Goal: Check status: Check status

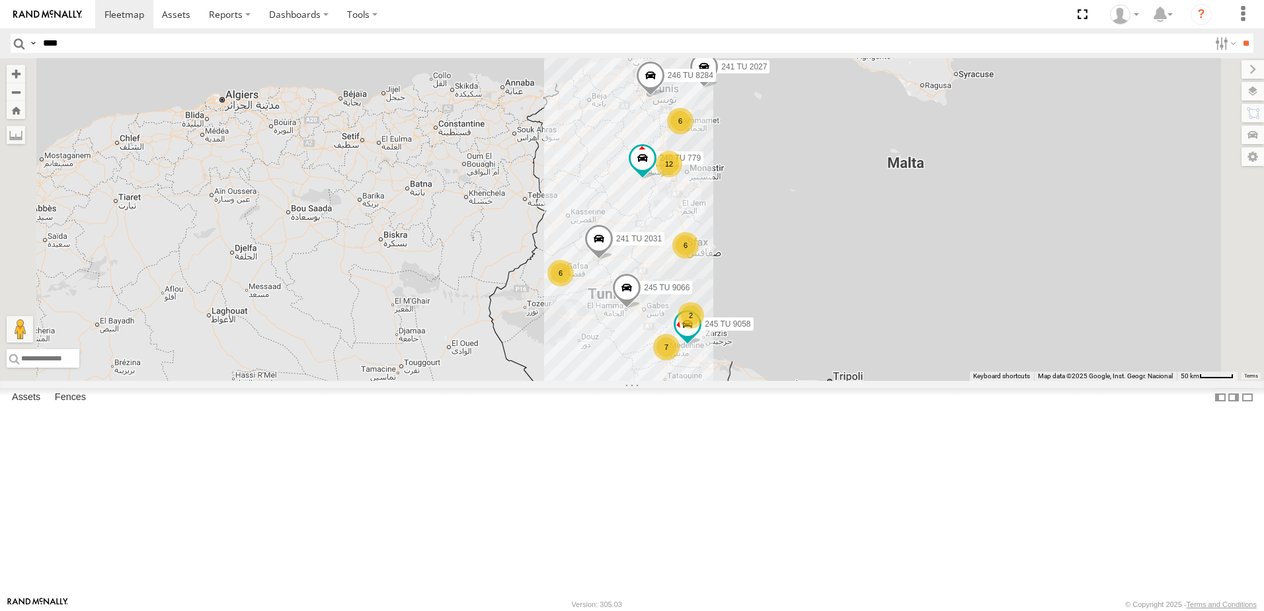
type input "****"
click at [1238, 34] on input "**" at bounding box center [1245, 43] width 15 height 19
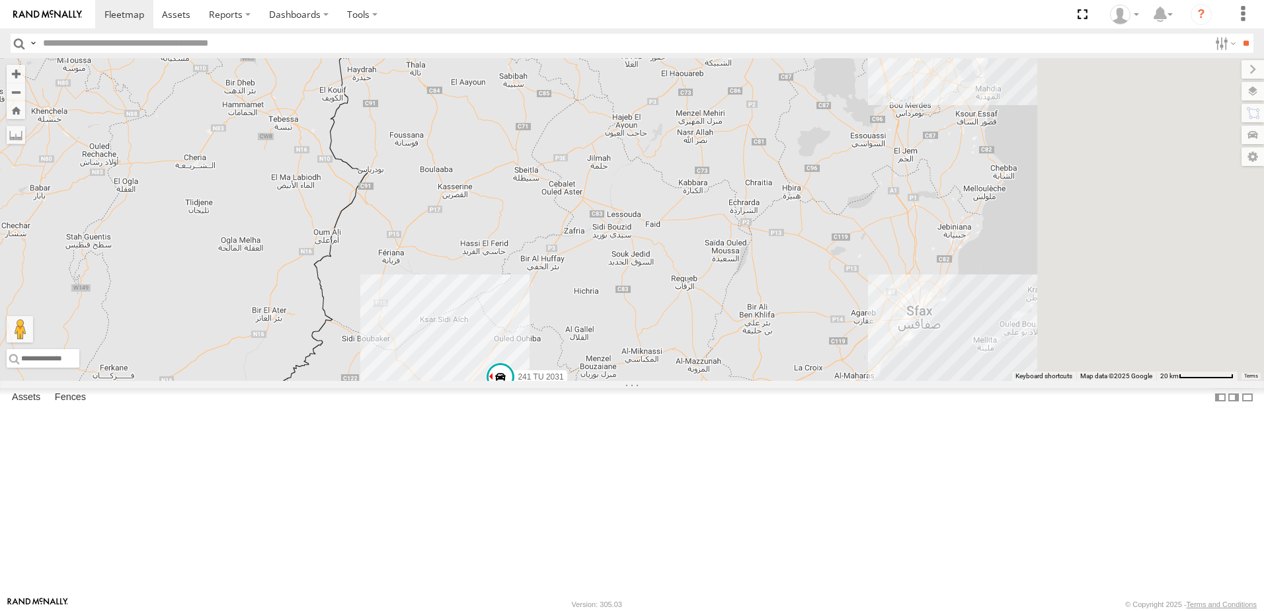
drag, startPoint x: 907, startPoint y: 338, endPoint x: 665, endPoint y: 356, distance: 242.6
click at [666, 356] on div "241 TU 2027 246 TU 8284 245 TU 9066 240 TU 779 6 2 241 TU 2031 2" at bounding box center [632, 219] width 1264 height 323
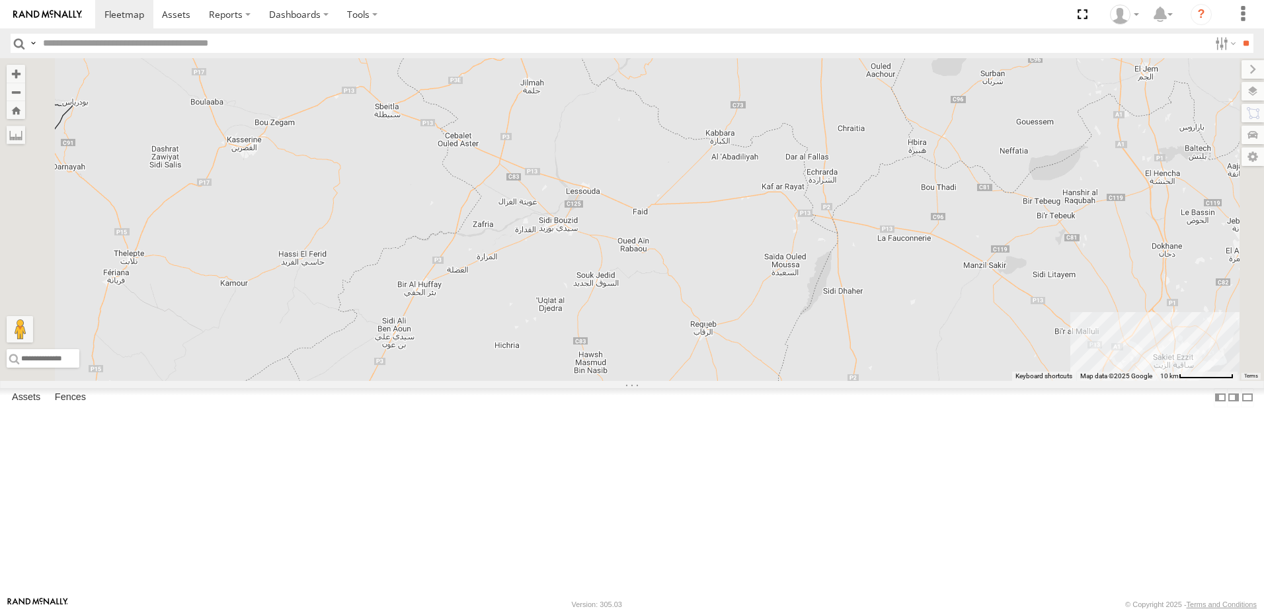
drag, startPoint x: 845, startPoint y: 326, endPoint x: 702, endPoint y: 569, distance: 282.4
click at [693, 381] on div "241 TU 2027 246 TU 8284 245 TU 9066 240 TU 779 241 TU 2031" at bounding box center [632, 219] width 1264 height 323
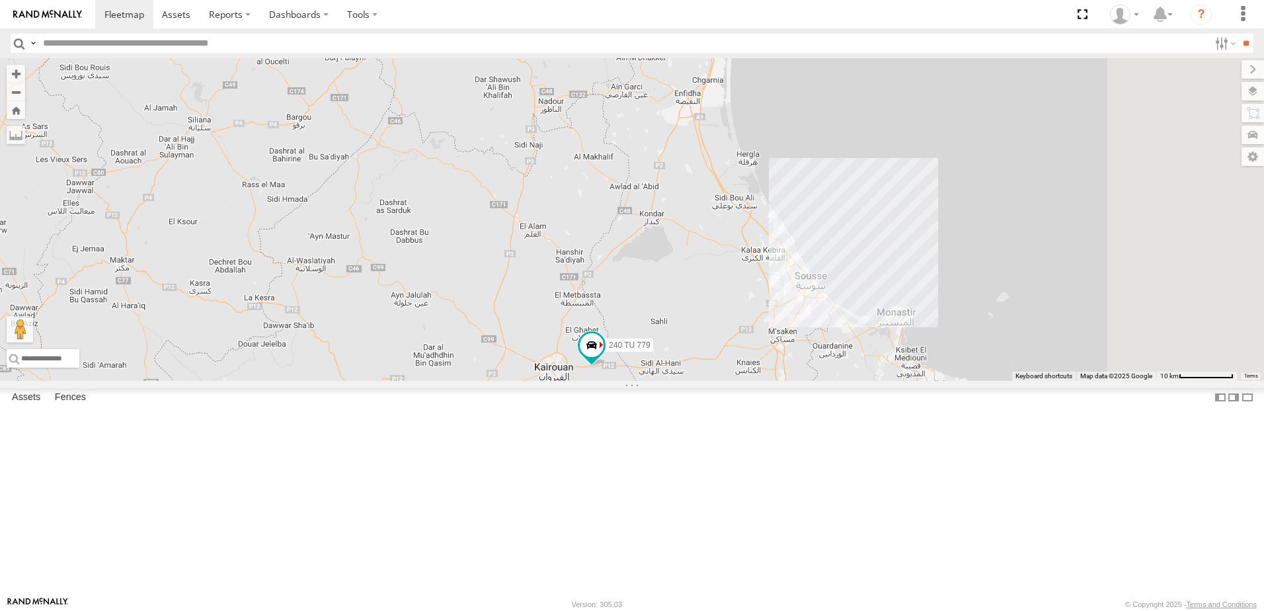
drag, startPoint x: 751, startPoint y: 510, endPoint x: 715, endPoint y: 537, distance: 44.8
click at [718, 381] on div "241 TU 2027 246 TU 8284 245 TU 9066 240 TU 779 241 TU 2031" at bounding box center [632, 219] width 1264 height 323
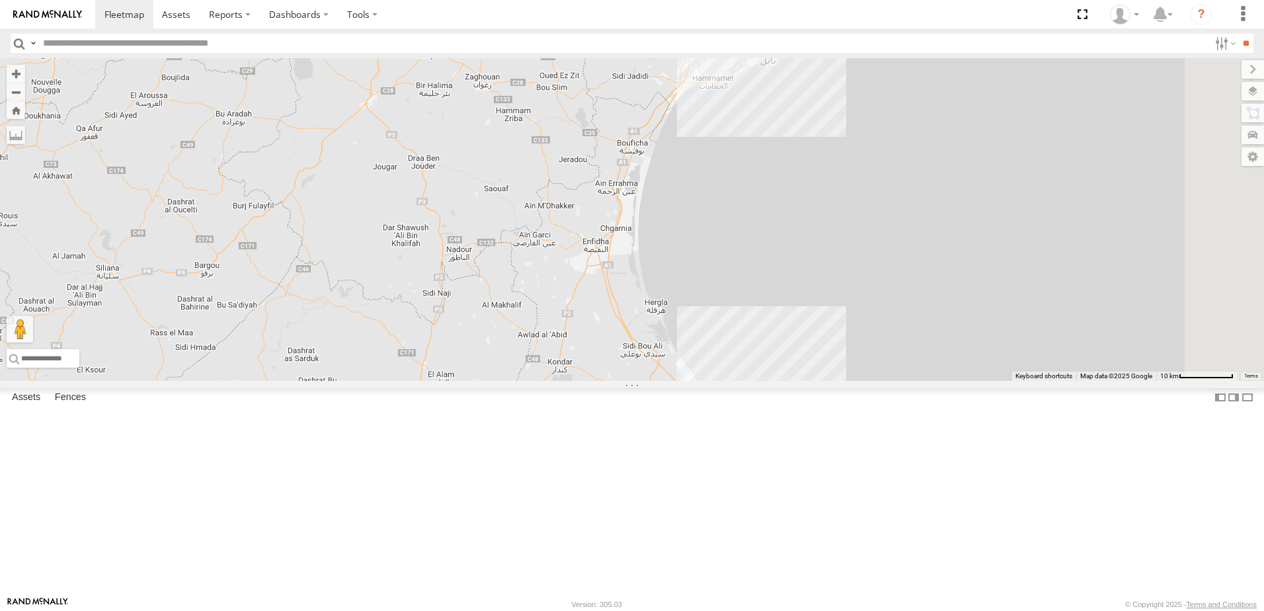
drag, startPoint x: 777, startPoint y: 486, endPoint x: 804, endPoint y: 422, distance: 69.9
click at [769, 381] on div "241 TU 2027 246 TU 8284 245 TU 9066 240 TU 779 241 TU 2031" at bounding box center [632, 219] width 1264 height 323
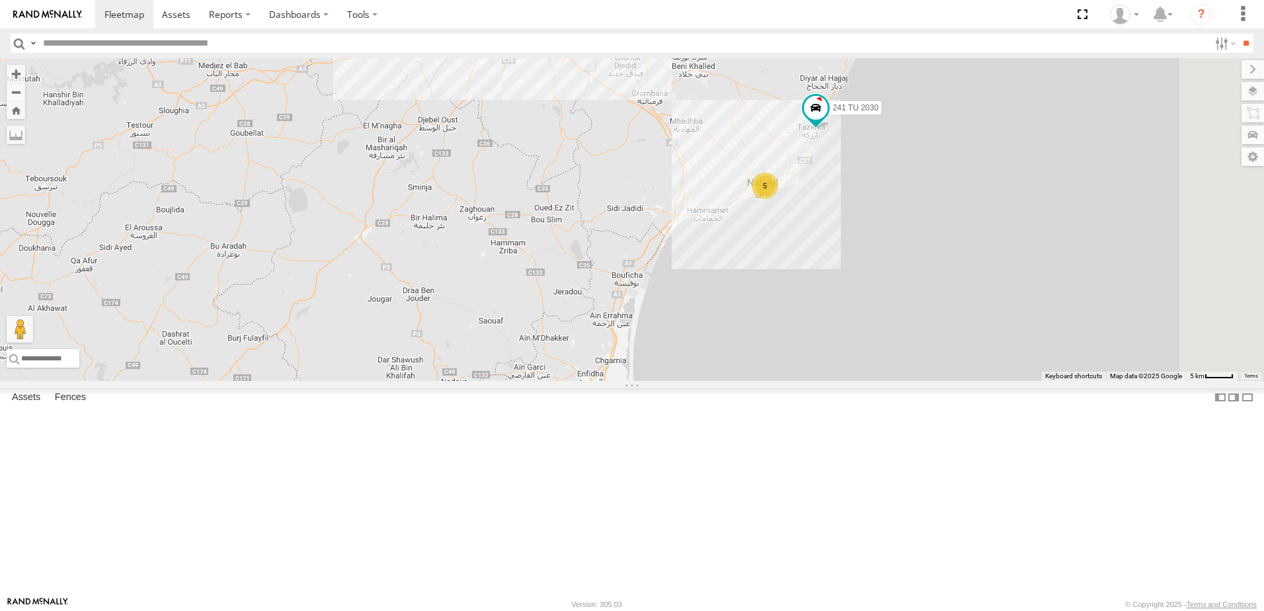
drag, startPoint x: 812, startPoint y: 384, endPoint x: 808, endPoint y: 508, distance: 124.3
click at [808, 381] on div "241 TU 2027 246 TU 8284 245 TU 9066 240 TU 779 241 TU 2031 241 TU 2030 5 234 TU…" at bounding box center [632, 219] width 1264 height 323
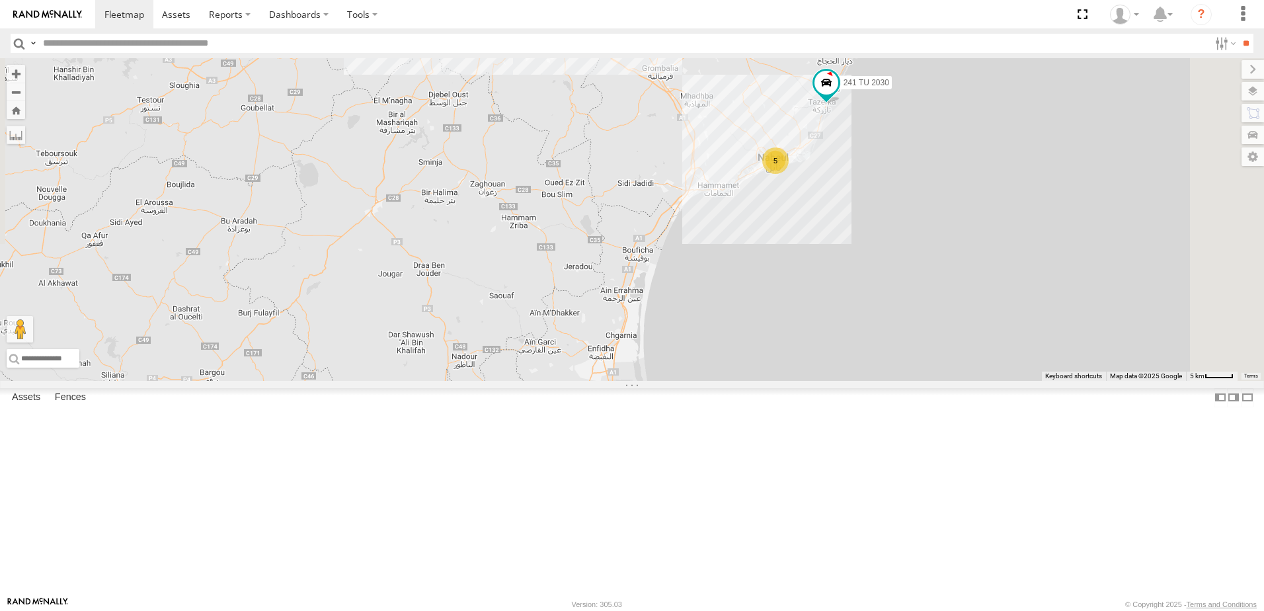
drag, startPoint x: 802, startPoint y: 452, endPoint x: 808, endPoint y: 412, distance: 40.8
click at [808, 381] on div "241 TU 2027 246 TU 8284 245 TU 9066 240 TU 779 241 TU 2031 241 TU 2030 5 234 TU…" at bounding box center [632, 219] width 1264 height 323
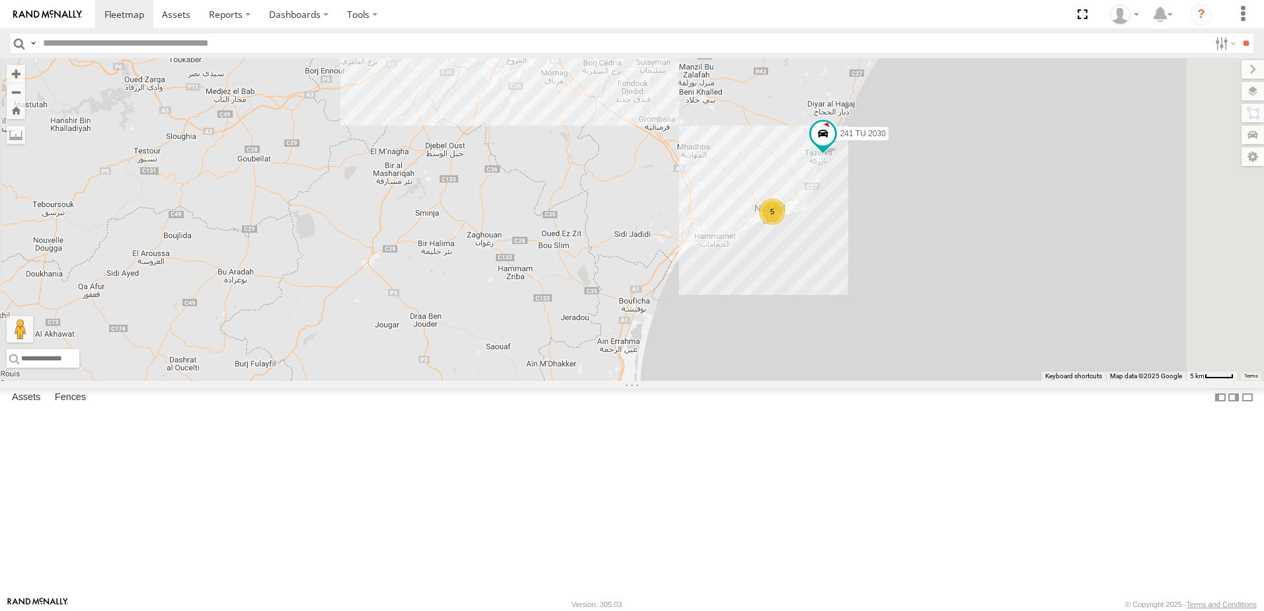
drag, startPoint x: 927, startPoint y: 286, endPoint x: 925, endPoint y: 325, distance: 39.1
click at [923, 339] on div "241 TU 2027 246 TU 8284 245 TU 9066 240 TU 779 241 TU 2031 241 TU 2030 5 234 TU…" at bounding box center [632, 219] width 1264 height 323
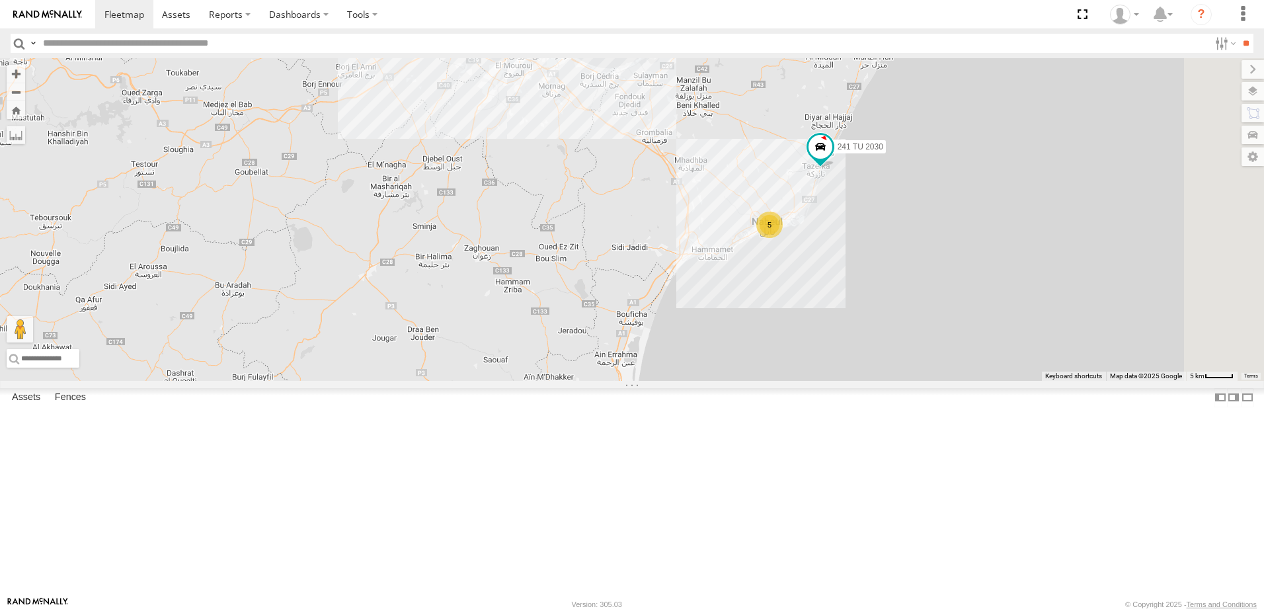
drag, startPoint x: 942, startPoint y: 269, endPoint x: 941, endPoint y: 310, distance: 41.0
click at [941, 309] on div "241 TU 2027 246 TU 8284 245 TU 9066 240 TU 779 241 TU 2031 241 TU 2030 5 234 TU…" at bounding box center [632, 219] width 1264 height 323
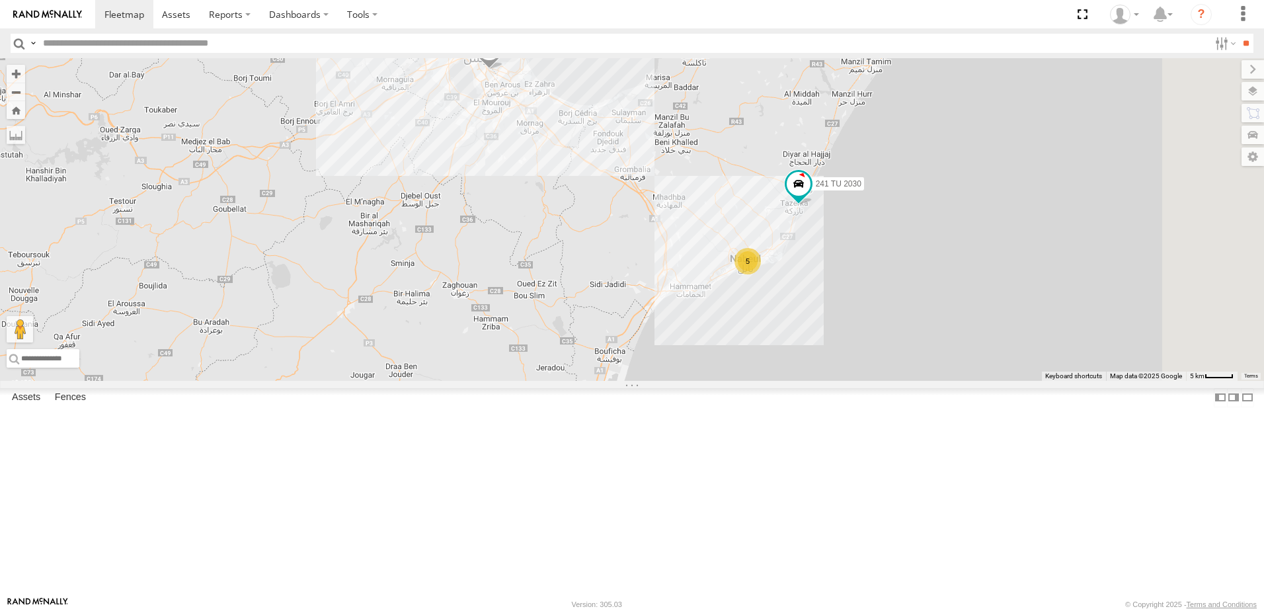
drag, startPoint x: 936, startPoint y: 309, endPoint x: 917, endPoint y: 321, distance: 22.2
click at [928, 312] on div "241 TU 2027 246 TU 8284 245 TU 9066 240 TU 779 241 TU 2031 241 TU 2030 5 234 TU…" at bounding box center [632, 219] width 1264 height 323
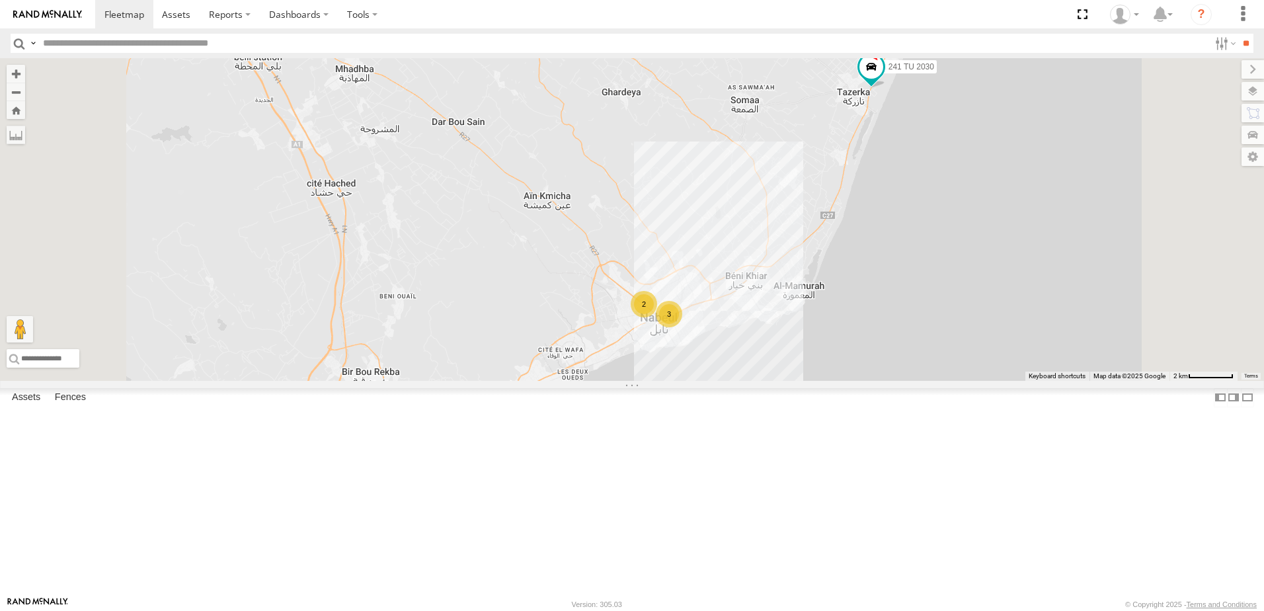
drag, startPoint x: 948, startPoint y: 311, endPoint x: 933, endPoint y: 362, distance: 52.5
click at [933, 362] on div "241 TU 2027 246 TU 8284 245 TU 9066 240 TU 779 241 TU 2031 241 TU 2030 234 TU 2…" at bounding box center [632, 219] width 1264 height 323
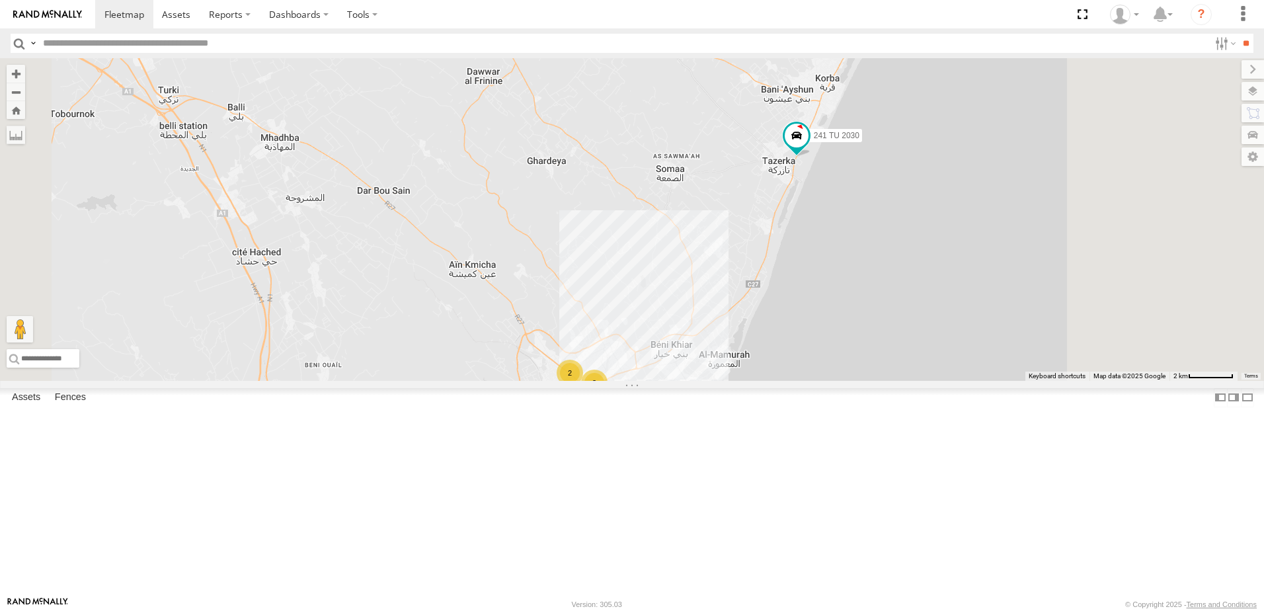
drag, startPoint x: 973, startPoint y: 301, endPoint x: 882, endPoint y: 367, distance: 112.6
click at [893, 380] on div "241 TU 2027 246 TU 8284 245 TU 9066 240 TU 779 241 TU 2031 241 TU 2030 234 TU 2…" at bounding box center [632, 219] width 1264 height 323
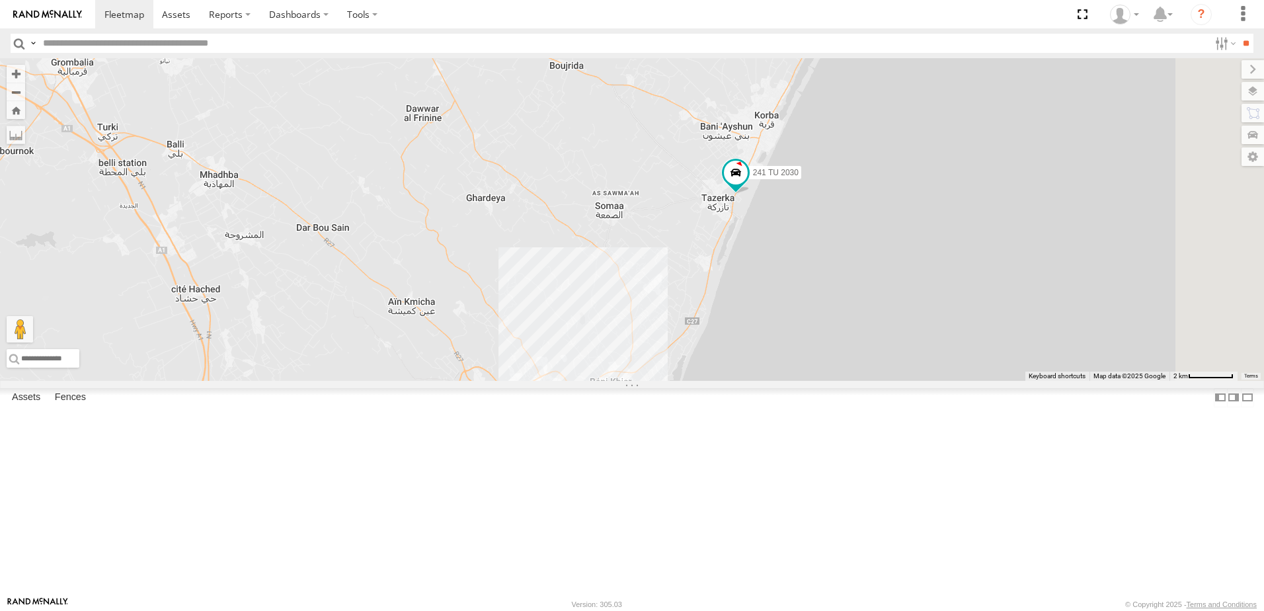
click at [917, 311] on div "241 TU 2027 246 TU 8284 245 TU 9066 240 TU 779 241 TU 2031 241 TU 2030 234 TU 2…" at bounding box center [632, 219] width 1264 height 323
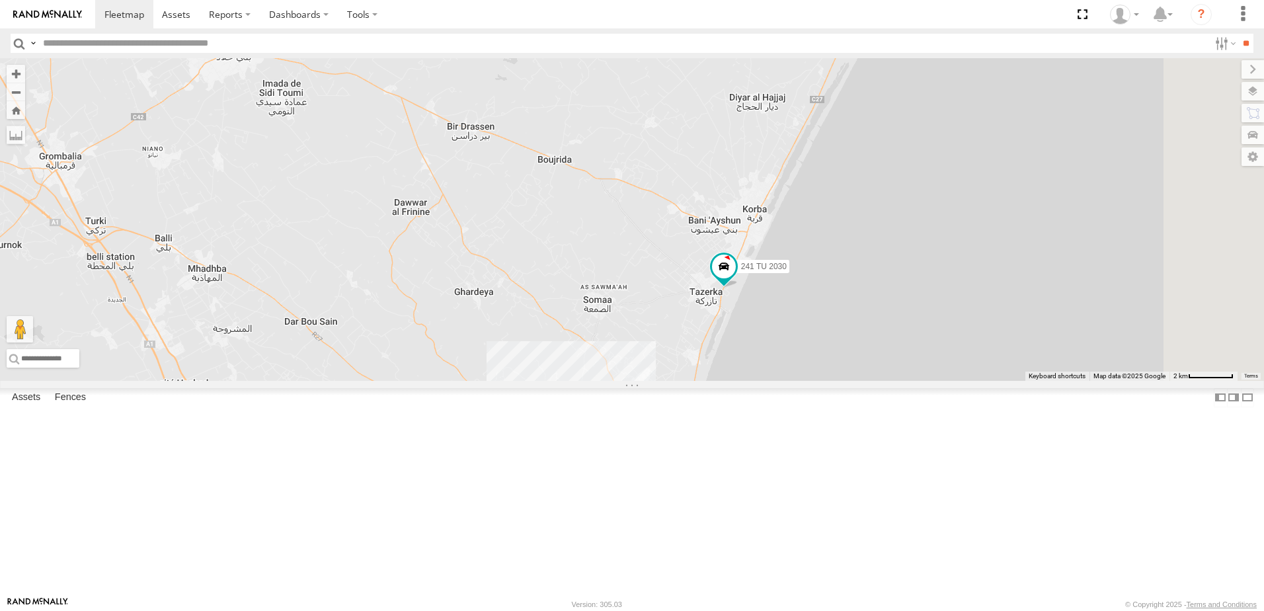
drag, startPoint x: 917, startPoint y: 311, endPoint x: 922, endPoint y: 360, distance: 49.2
click at [904, 381] on div "241 TU 2027 246 TU 8284 245 TU 9066 240 TU 779 241 TU 2031 241 TU 2030 234 TU 2…" at bounding box center [632, 219] width 1264 height 323
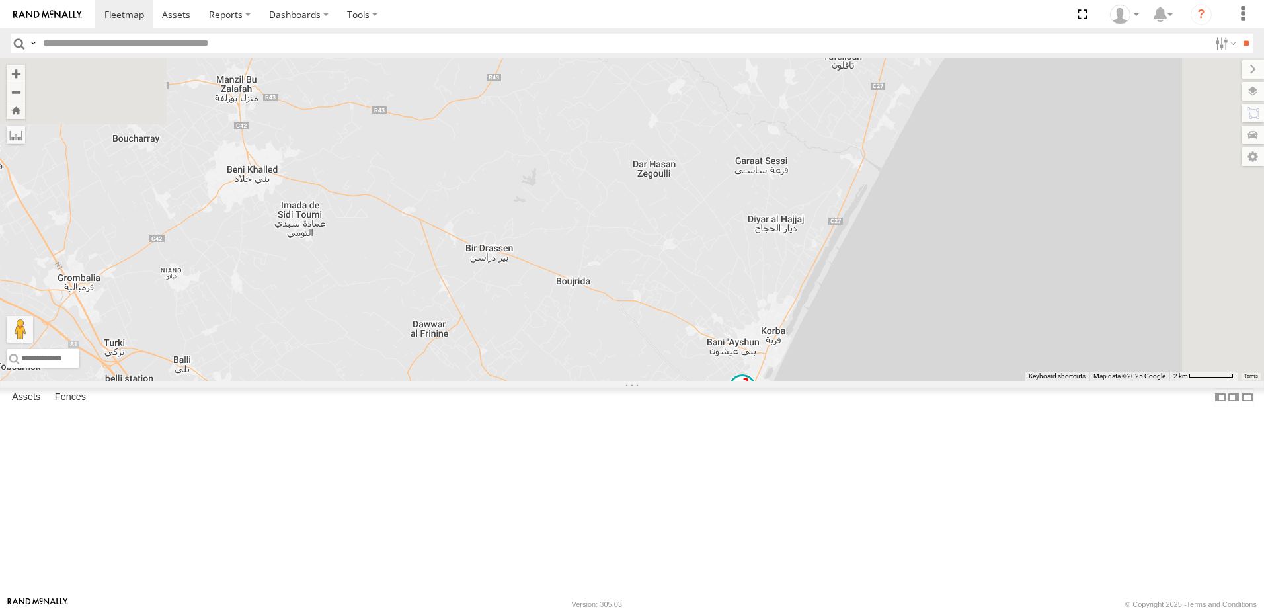
drag, startPoint x: 927, startPoint y: 319, endPoint x: 985, endPoint y: 385, distance: 88.5
click at [969, 381] on div "241 TU 2027 246 TU 8284 245 TU 9066 240 TU 779 241 TU 2031 241 TU 2030 234 TU 2…" at bounding box center [632, 219] width 1264 height 323
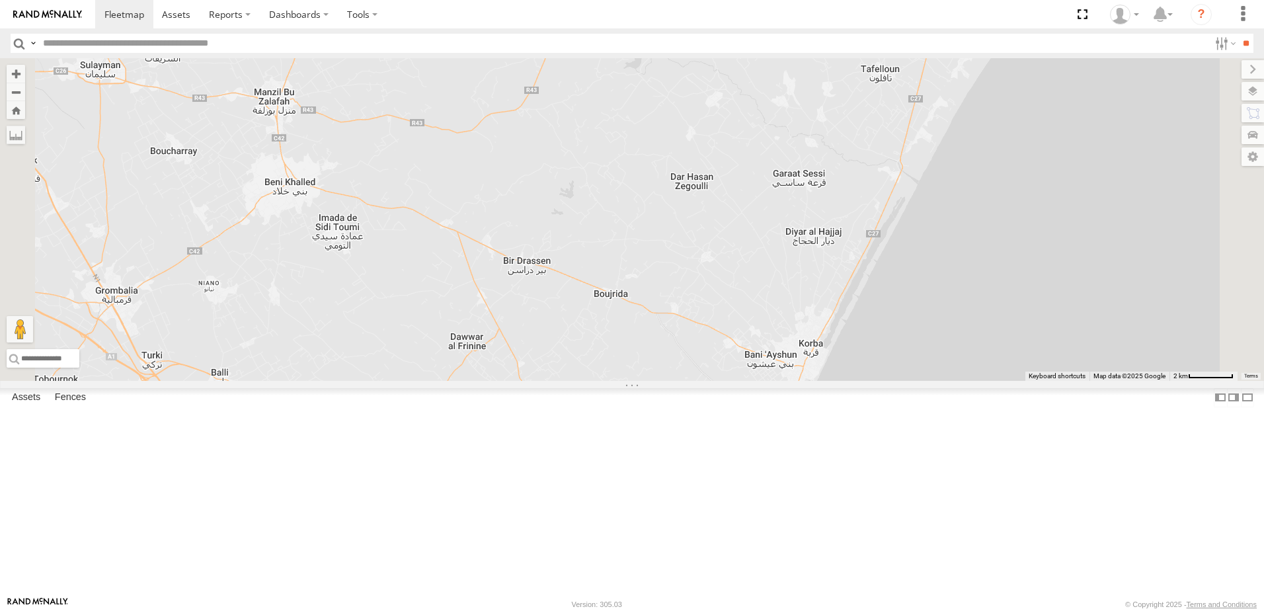
click at [990, 371] on div "241 TU 2027 246 TU 8284 245 TU 9066 240 TU 779 241 TU 2031 241 TU 2030 234 TU 2…" at bounding box center [632, 219] width 1264 height 323
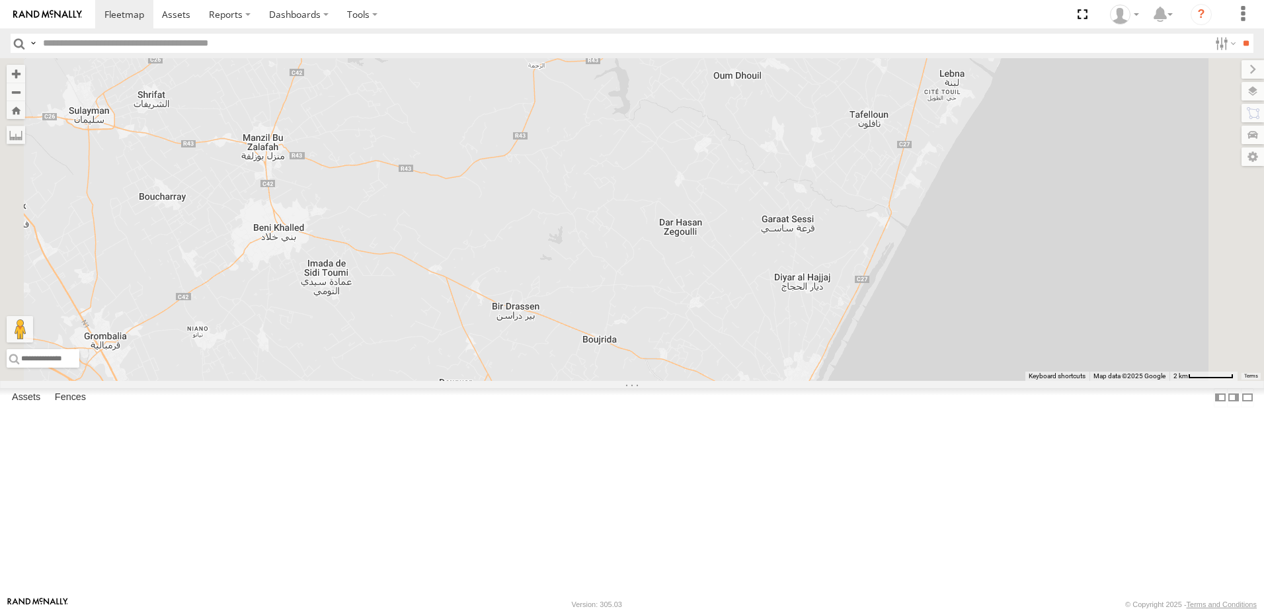
drag, startPoint x: 1026, startPoint y: 305, endPoint x: 939, endPoint y: 407, distance: 134.1
click at [942, 381] on div "241 TU 2027 246 TU 8284 245 TU 9066 240 TU 779 241 TU 2031 241 TU 2030 234 TU 2…" at bounding box center [632, 219] width 1264 height 323
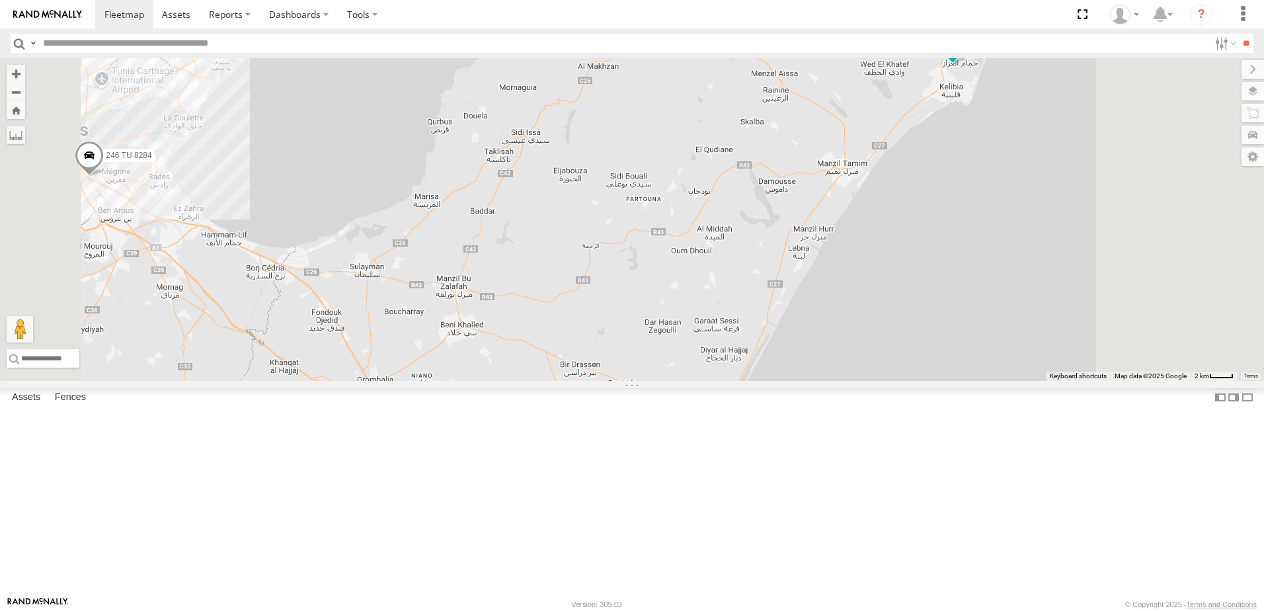
drag, startPoint x: 974, startPoint y: 227, endPoint x: 978, endPoint y: 266, distance: 38.5
click at [964, 273] on div "241 TU 2027 246 TU 8284 245 TU 9066 240 TU 779 241 TU 2031 241 TU 2030 234 TU 2…" at bounding box center [632, 219] width 1264 height 323
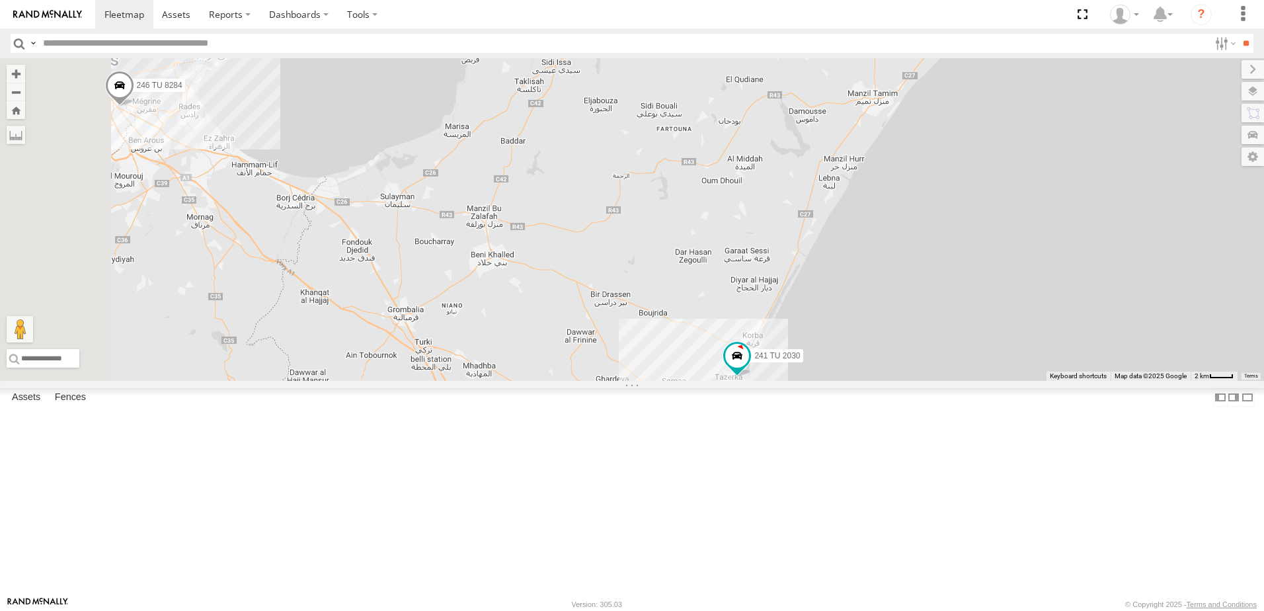
drag, startPoint x: 1019, startPoint y: 271, endPoint x: 1054, endPoint y: 188, distance: 89.7
click at [1054, 188] on div "241 TU 2027 246 TU 8284 245 TU 9066 240 TU 779 241 TU 2031 241 TU 2030 234 TU 2…" at bounding box center [632, 219] width 1264 height 323
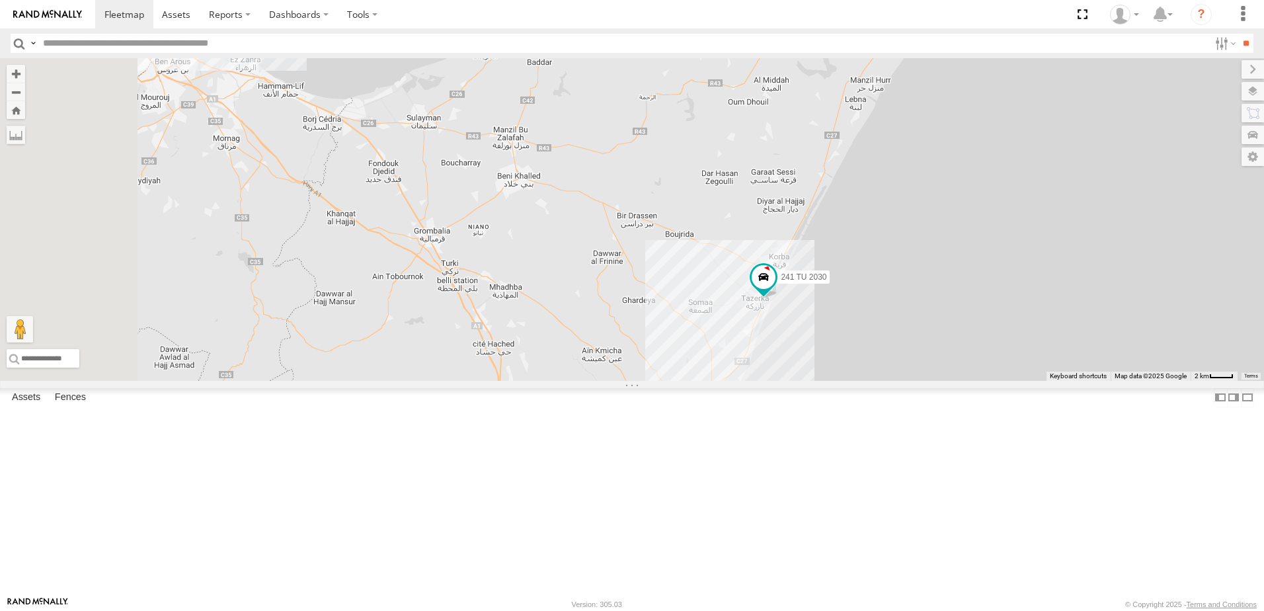
drag, startPoint x: 1001, startPoint y: 278, endPoint x: 1030, endPoint y: 176, distance: 106.0
click at [1030, 186] on div "241 TU 2027 246 TU 8284 245 TU 9066 240 TU 779 241 TU 2031 241 TU 2030 234 TU 2…" at bounding box center [632, 219] width 1264 height 323
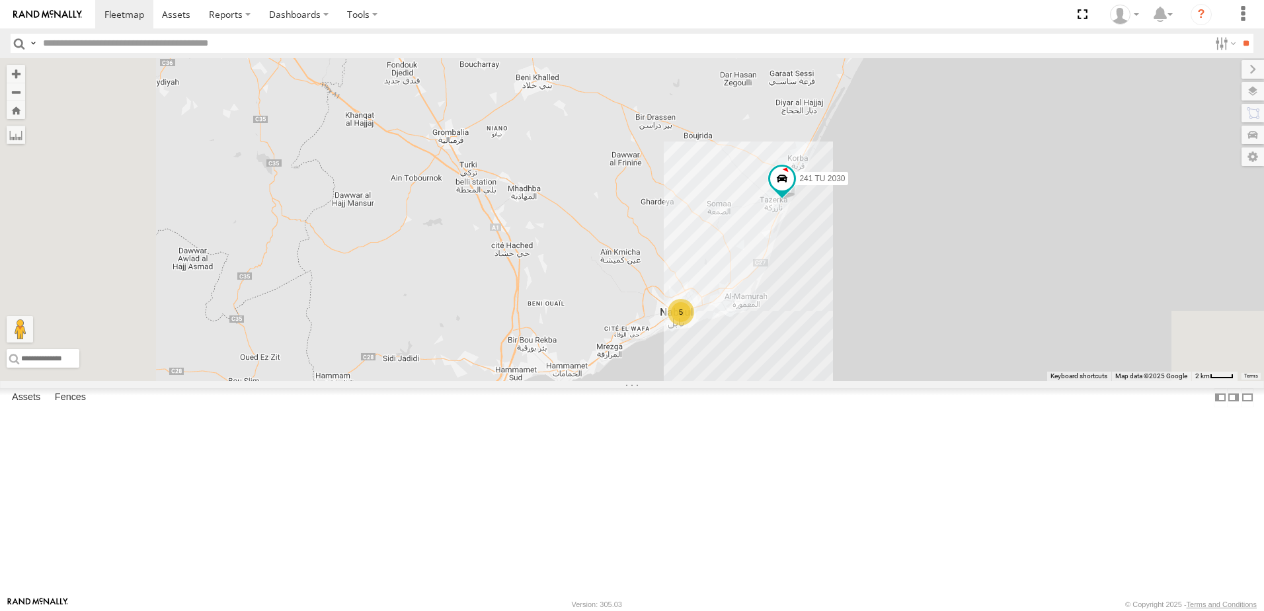
drag, startPoint x: 1013, startPoint y: 301, endPoint x: 1047, endPoint y: 268, distance: 46.7
click at [1047, 268] on div "241 TU 2027 246 TU 8284 245 TU 9066 240 TU 779 241 TU 2031 241 TU 2030 234 TU 2…" at bounding box center [632, 219] width 1264 height 323
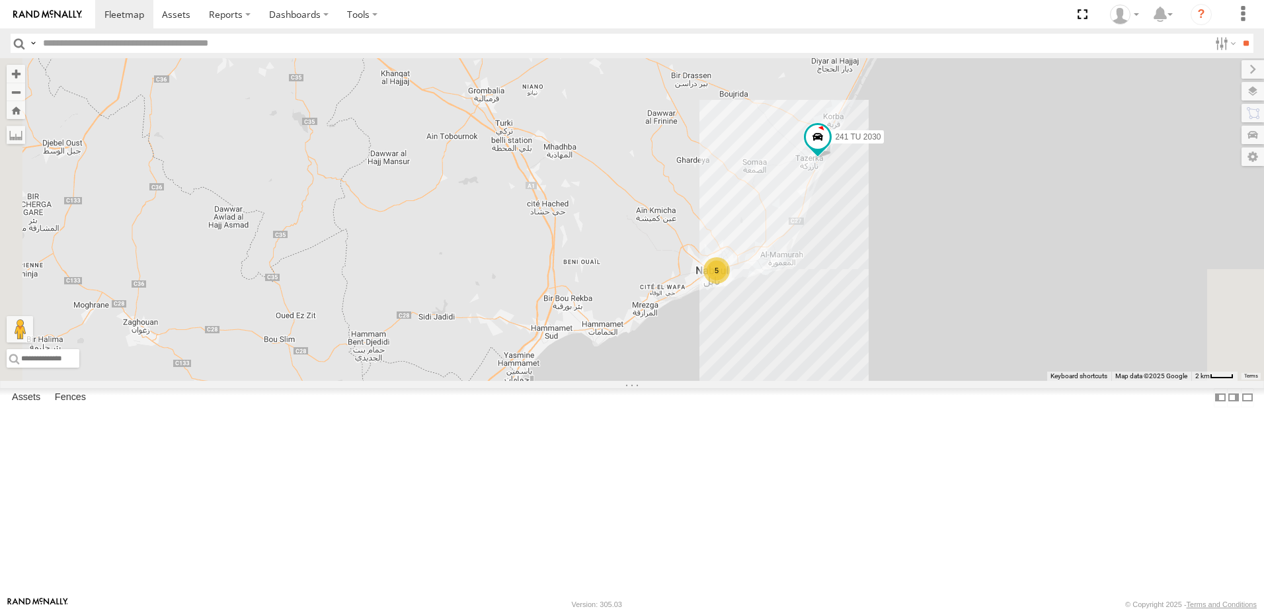
drag, startPoint x: 915, startPoint y: 372, endPoint x: 935, endPoint y: 307, distance: 67.7
click at [931, 317] on div "241 TU 2027 246 TU 8284 245 TU 9066 240 TU 779 241 TU 2031 241 TU 2030 234 TU 2…" at bounding box center [632, 219] width 1264 height 323
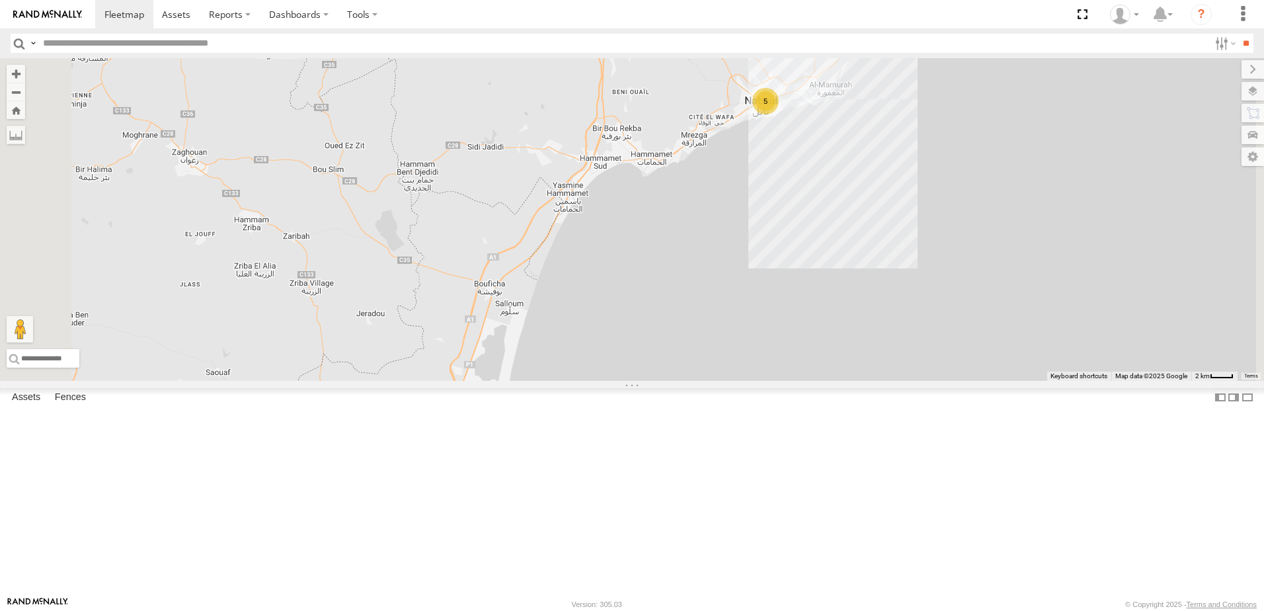
drag, startPoint x: 861, startPoint y: 379, endPoint x: 876, endPoint y: 286, distance: 93.9
click at [872, 295] on div "241 TU 2027 246 TU 8284 245 TU 9066 240 TU 779 241 TU 2031 241 TU 2030 234 TU 2…" at bounding box center [632, 219] width 1264 height 323
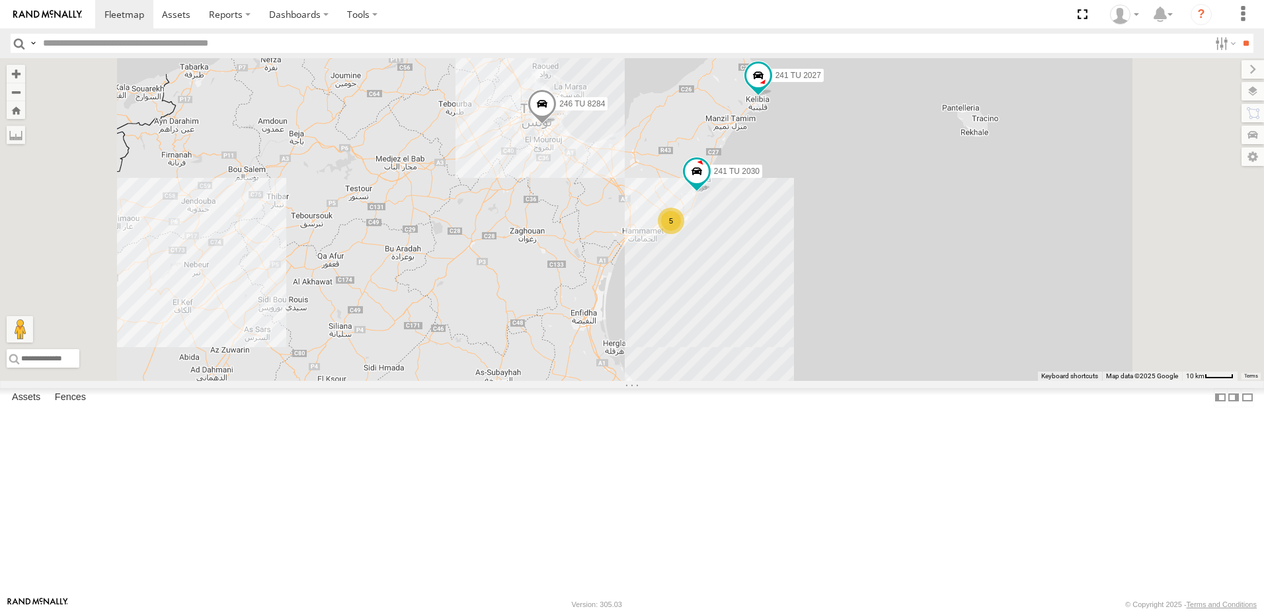
drag, startPoint x: 847, startPoint y: 352, endPoint x: 829, endPoint y: 406, distance: 56.4
click at [829, 381] on div "241 TU 2027 246 TU 8284 245 TU 9066 240 TU 779 241 TU 2031 241 TU 2030 5 2 2 8" at bounding box center [632, 219] width 1264 height 323
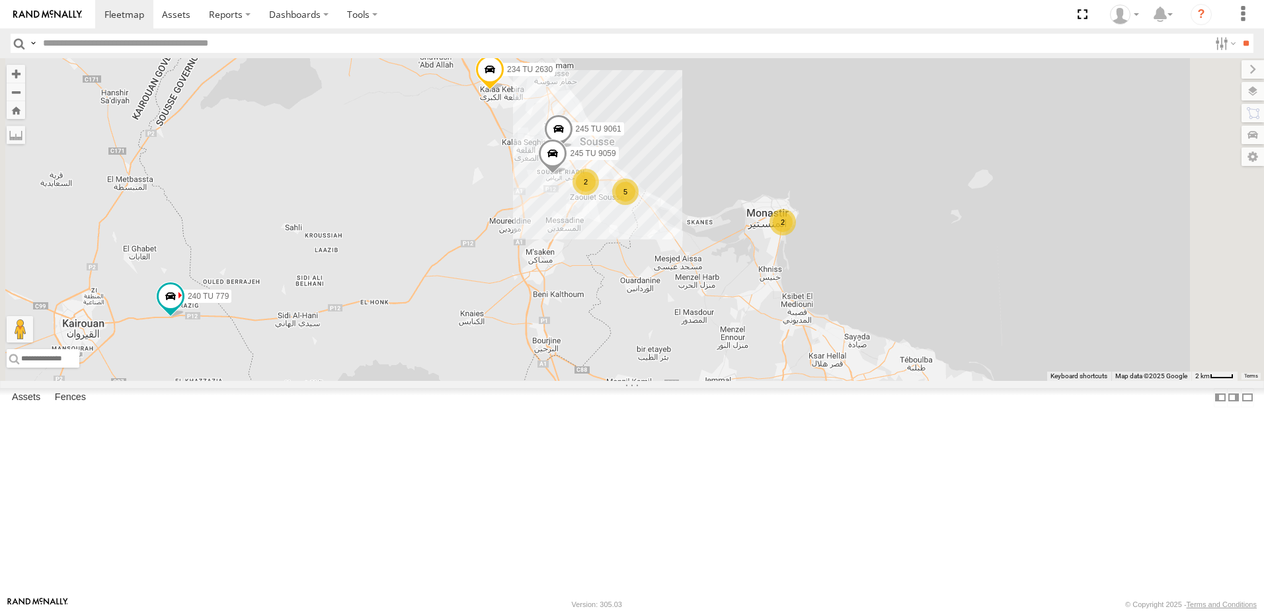
drag, startPoint x: 851, startPoint y: 444, endPoint x: 753, endPoint y: 480, distance: 104.4
click at [755, 381] on div "241 TU 2027 246 TU 8284 245 TU 9066 240 TU 779 241 TU 2031 234 TU 2630 2 245 TU…" at bounding box center [632, 219] width 1264 height 323
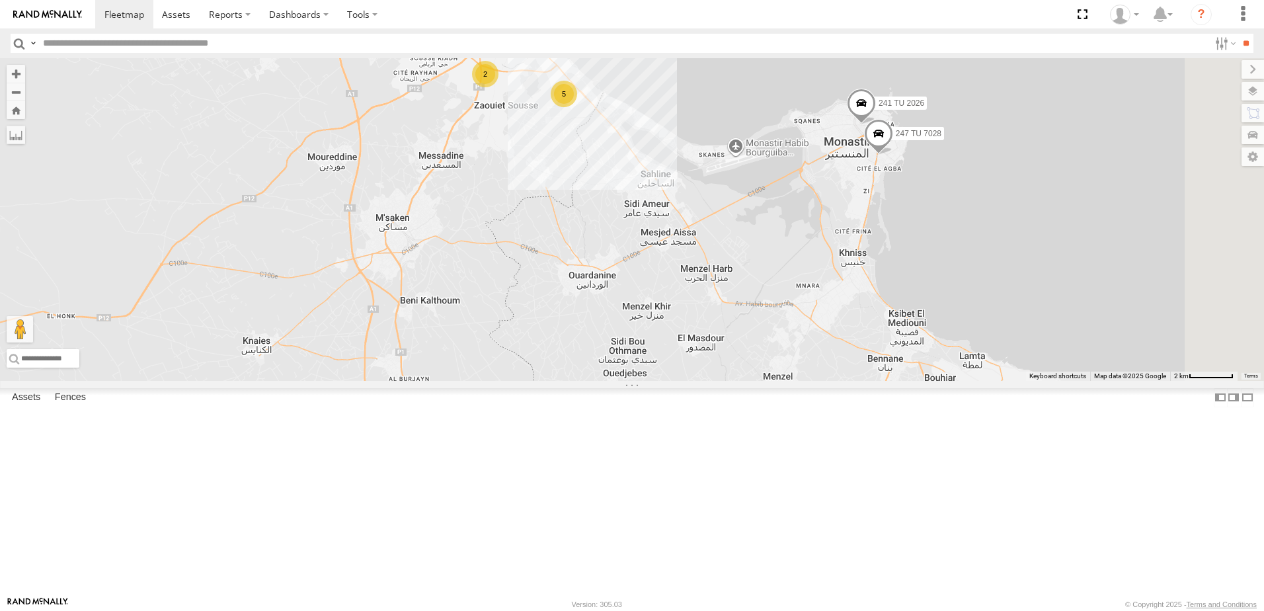
drag, startPoint x: 894, startPoint y: 364, endPoint x: 837, endPoint y: 422, distance: 80.4
click at [844, 381] on div "241 TU 2027 246 TU 8284 245 TU 9066 240 TU 779 241 TU 2031 234 TU 2630 245 TU 9…" at bounding box center [632, 219] width 1264 height 323
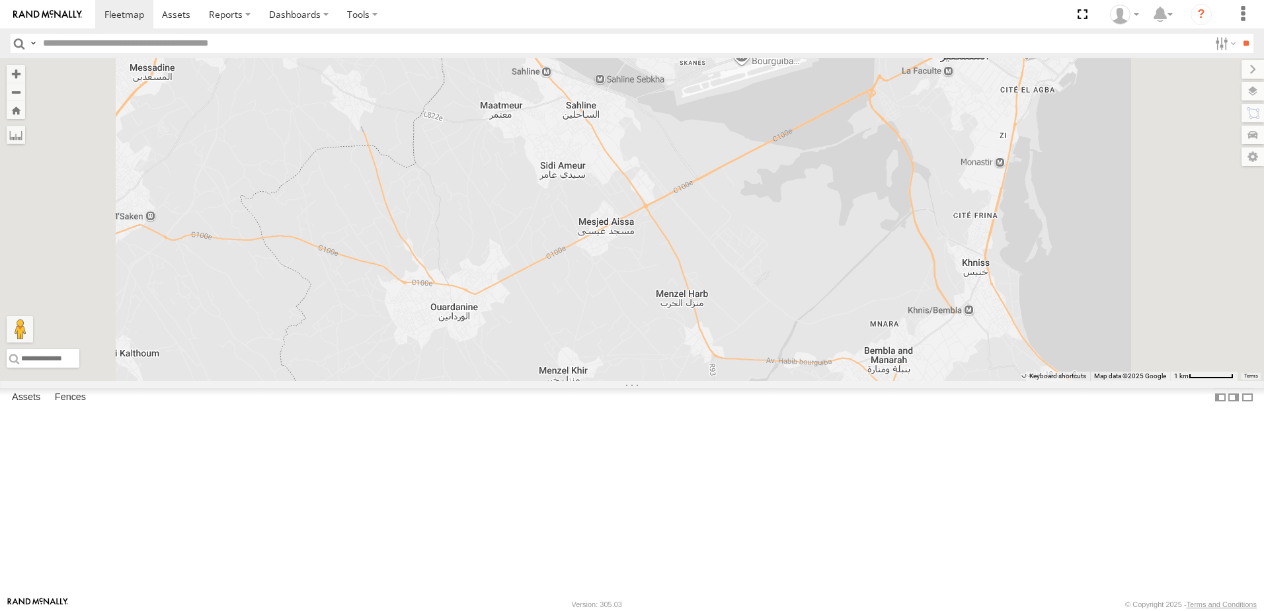
drag, startPoint x: 925, startPoint y: 379, endPoint x: 983, endPoint y: 492, distance: 126.8
click at [983, 381] on div "241 TU 2027 246 TU 8284 245 TU 9066 240 TU 779 241 TU 2031 234 TU 2630 245 TU 9…" at bounding box center [632, 219] width 1264 height 323
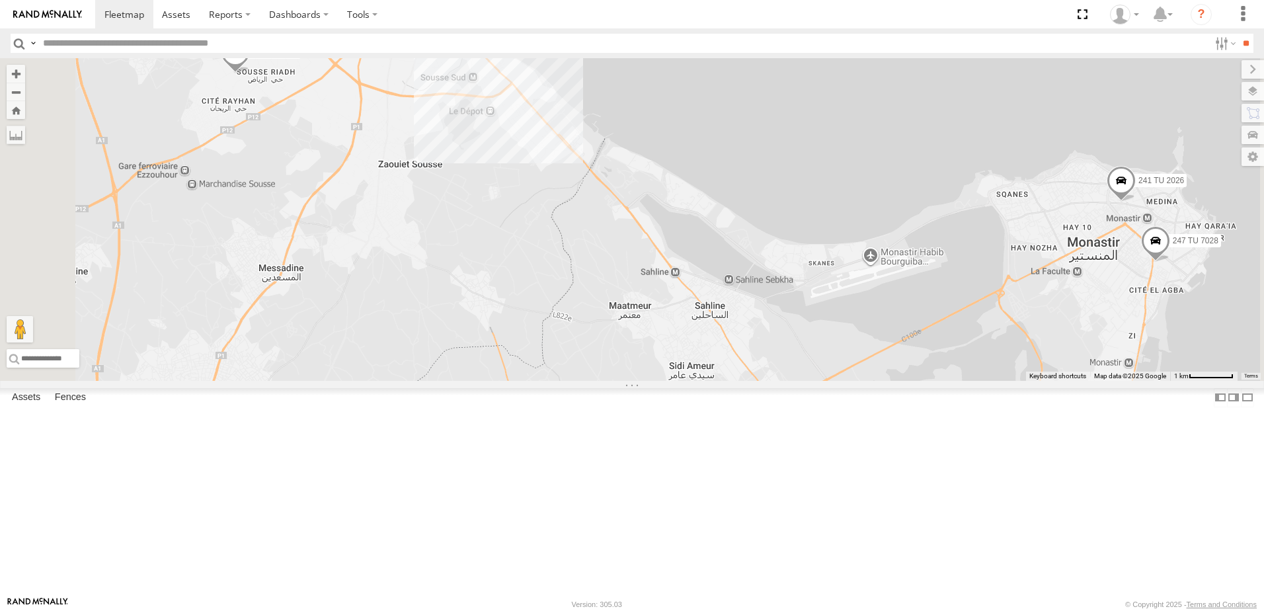
drag, startPoint x: 763, startPoint y: 301, endPoint x: 814, endPoint y: 359, distance: 76.8
click at [814, 359] on div "241 TU 2027 246 TU 8284 245 TU 9066 240 TU 779 241 TU 2031 234 TU 2630 245 TU 9…" at bounding box center [632, 219] width 1264 height 323
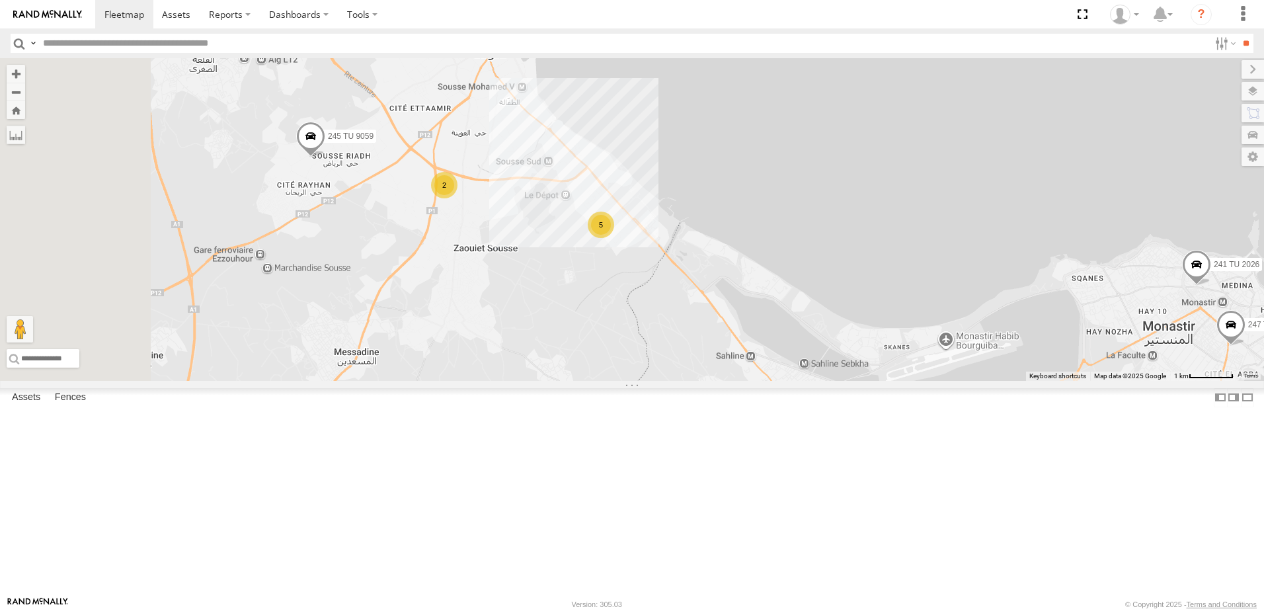
drag, startPoint x: 734, startPoint y: 346, endPoint x: 744, endPoint y: 356, distance: 14.0
click at [744, 356] on div "241 TU 2027 246 TU 8284 245 TU 9066 240 TU 779 241 TU 2031 234 TU 2630 245 TU 9…" at bounding box center [632, 219] width 1264 height 323
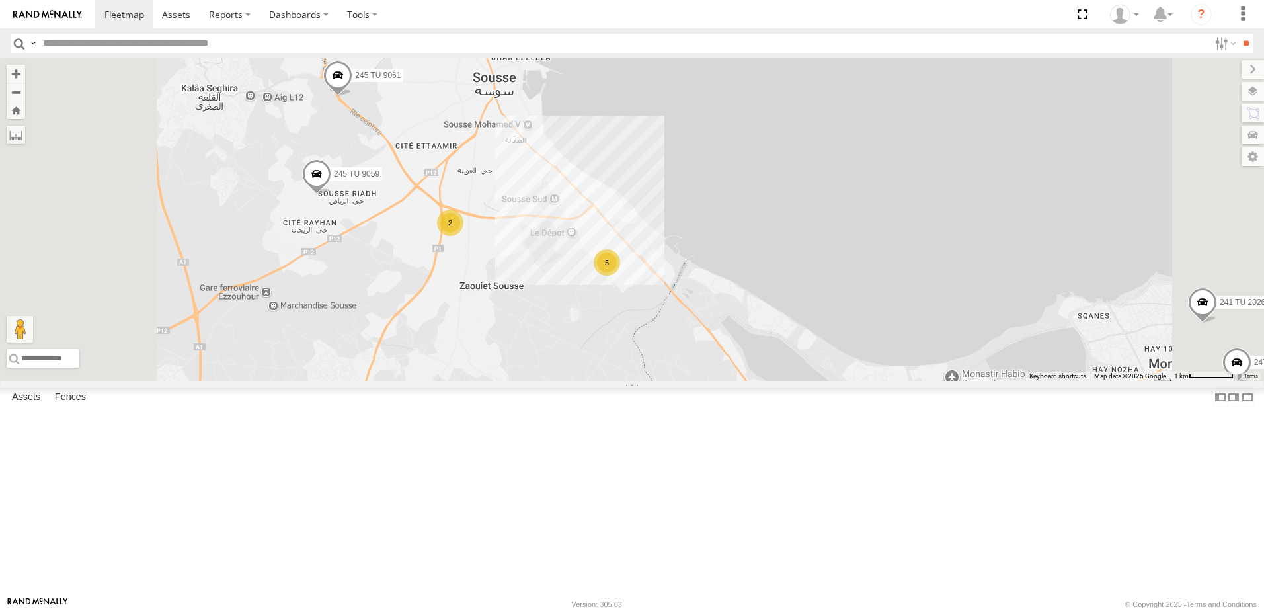
drag, startPoint x: 599, startPoint y: 356, endPoint x: 634, endPoint y: 440, distance: 91.0
click at [612, 381] on div "241 TU 2027 246 TU 8284 245 TU 9066 240 TU 779 241 TU 2031 234 TU 2630 245 TU 9…" at bounding box center [632, 219] width 1264 height 323
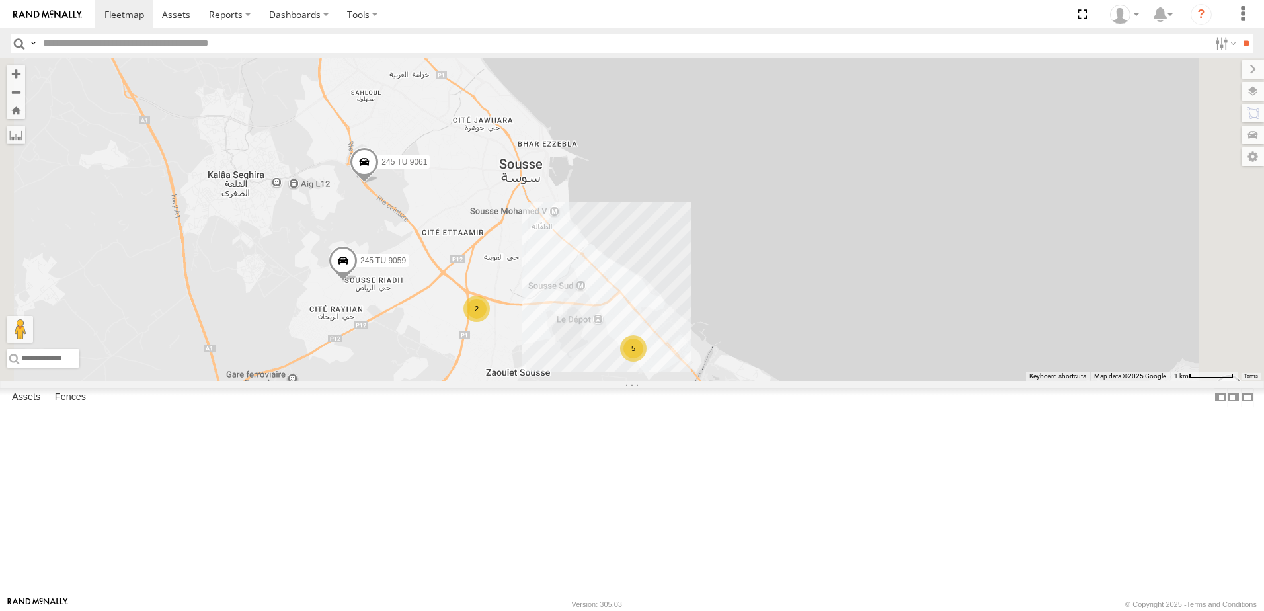
drag, startPoint x: 662, startPoint y: 389, endPoint x: 666, endPoint y: 441, distance: 53.0
click at [666, 381] on div "241 TU 2027 246 TU 8284 245 TU 9066 240 TU 779 241 TU 2031 234 TU 2630 245 TU 9…" at bounding box center [632, 219] width 1264 height 323
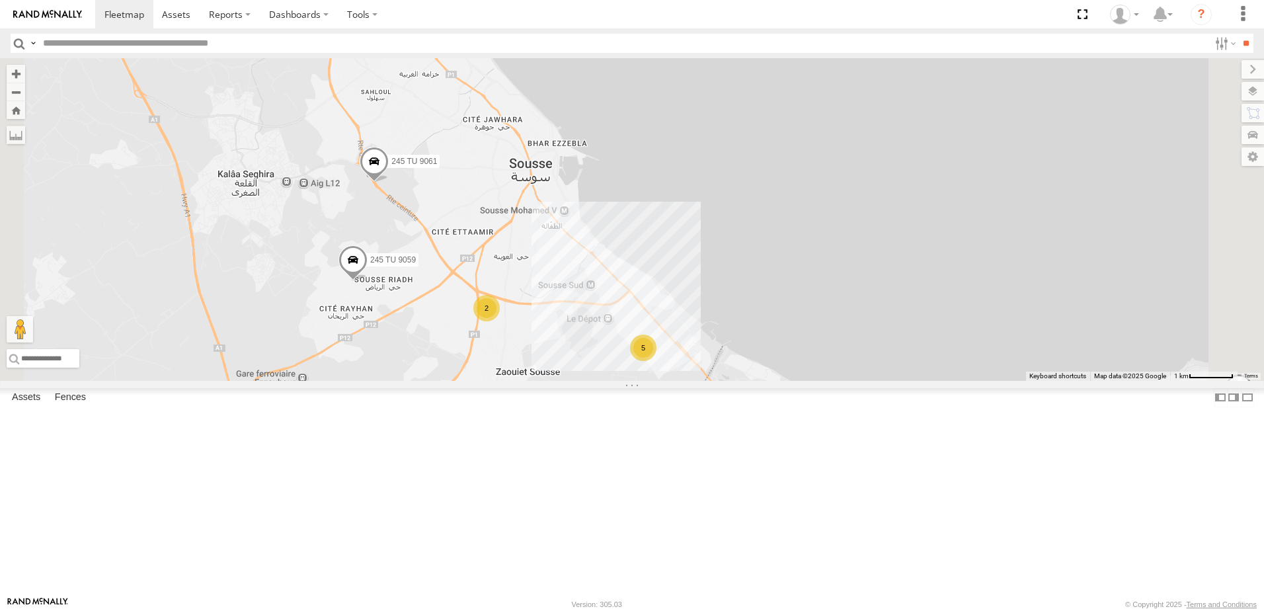
drag, startPoint x: 746, startPoint y: 424, endPoint x: 785, endPoint y: 384, distance: 55.6
click at [781, 381] on div "241 TU 2027 246 TU 8284 245 TU 9066 240 TU 779 241 TU 2031 234 TU 2630 245 TU 9…" at bounding box center [632, 219] width 1264 height 323
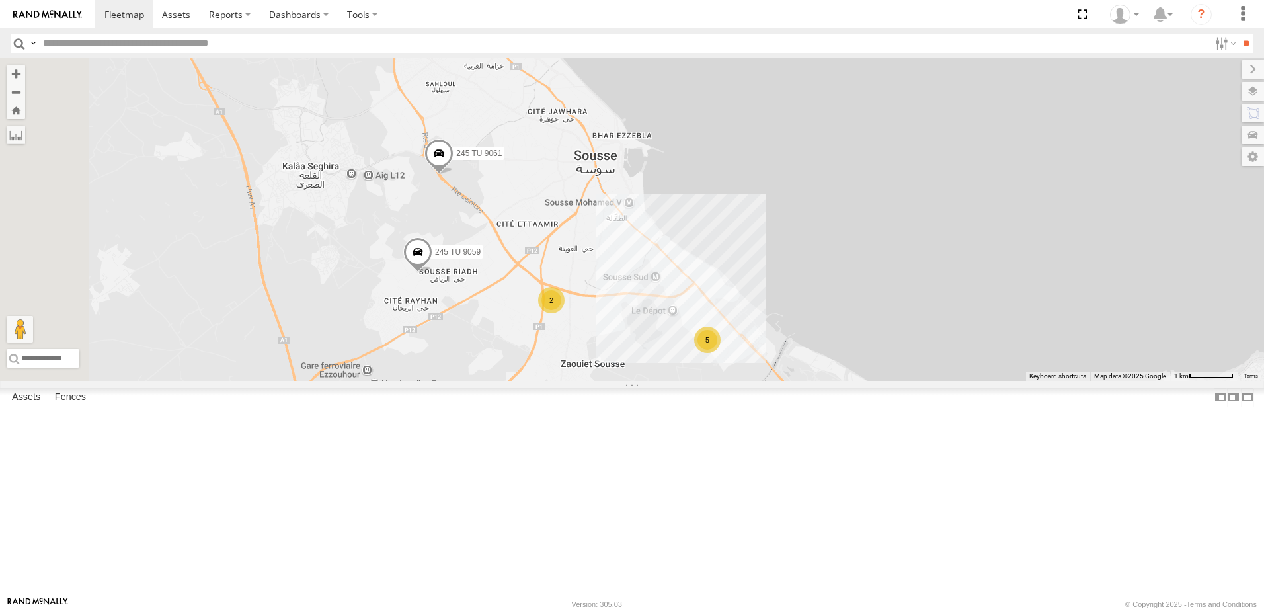
drag, startPoint x: 747, startPoint y: 387, endPoint x: 761, endPoint y: 426, distance: 42.0
click at [761, 381] on div "241 TU 2027 246 TU 8284 245 TU 9066 240 TU 779 241 TU 2031 234 TU 2630 245 TU 9…" at bounding box center [632, 219] width 1264 height 323
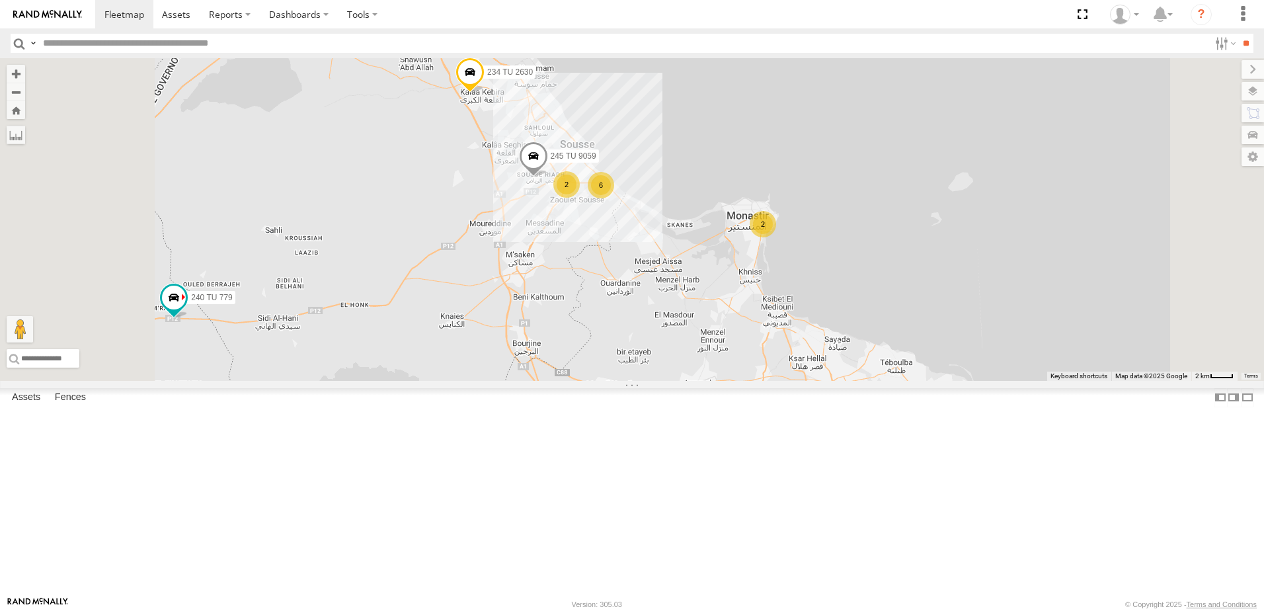
drag, startPoint x: 697, startPoint y: 197, endPoint x: 659, endPoint y: 190, distance: 38.9
click at [701, 194] on div "241 TU 2027 246 TU 8284 245 TU 9066 240 TU 779 241 TU 2031 234 TU 2630 245 TU 9…" at bounding box center [632, 219] width 1264 height 323
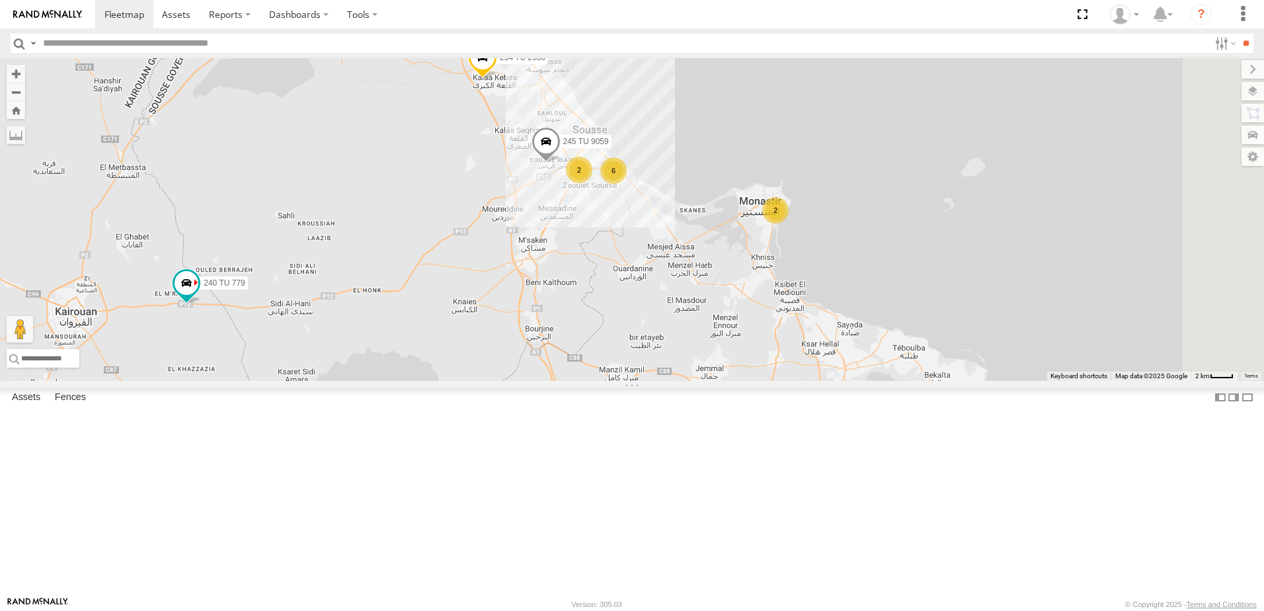
drag, startPoint x: 574, startPoint y: 239, endPoint x: 599, endPoint y: 253, distance: 28.1
click at [590, 252] on div "241 TU 2027 246 TU 8284 245 TU 9066 240 TU 779 241 TU 2031 234 TU 2630 245 TU 9…" at bounding box center [632, 219] width 1264 height 323
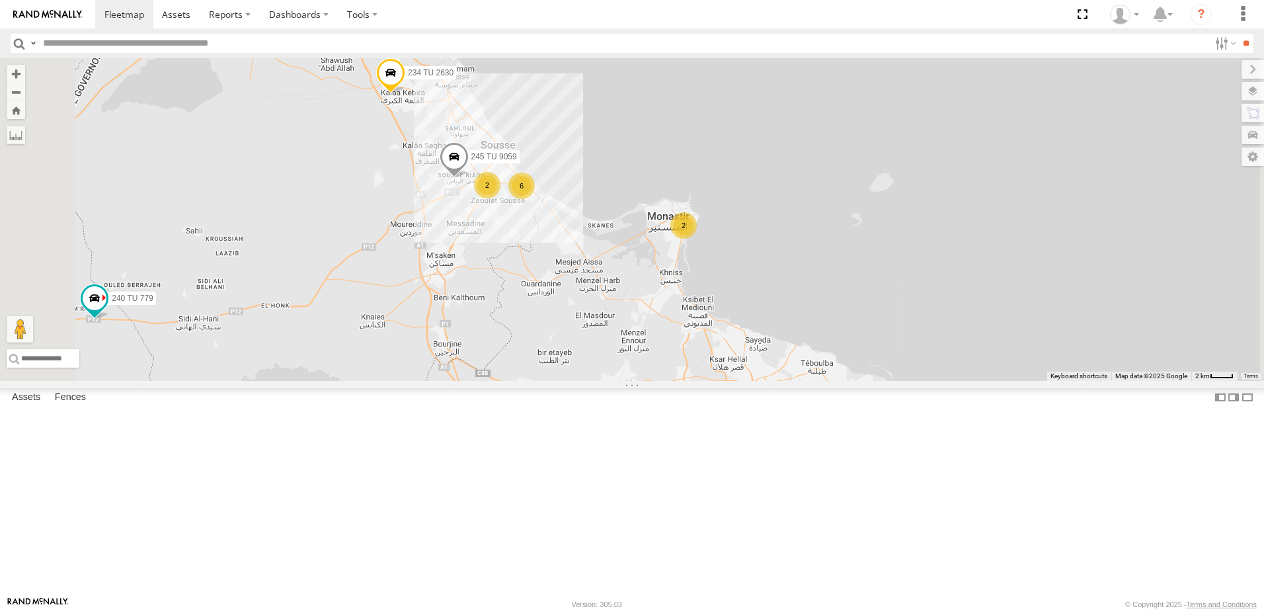
drag, startPoint x: 794, startPoint y: 261, endPoint x: 820, endPoint y: 245, distance: 30.3
click at [819, 246] on div "241 TU 2027 246 TU 8284 245 TU 9066 240 TU 779 241 TU 2031 234 TU 2630 245 TU 9…" at bounding box center [632, 219] width 1264 height 323
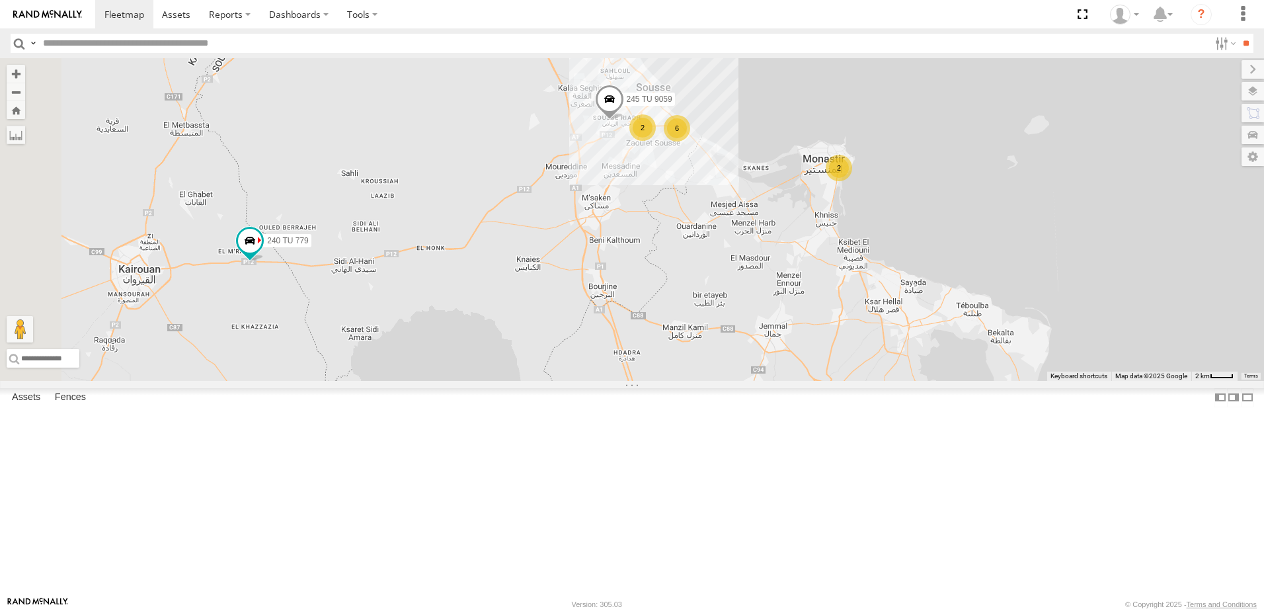
drag, startPoint x: 775, startPoint y: 290, endPoint x: 824, endPoint y: 276, distance: 51.0
click at [824, 276] on div "241 TU 2027 246 TU 8284 245 TU 9066 240 TU 779 241 TU 2031 234 TU 2630 245 TU 9…" at bounding box center [632, 219] width 1264 height 323
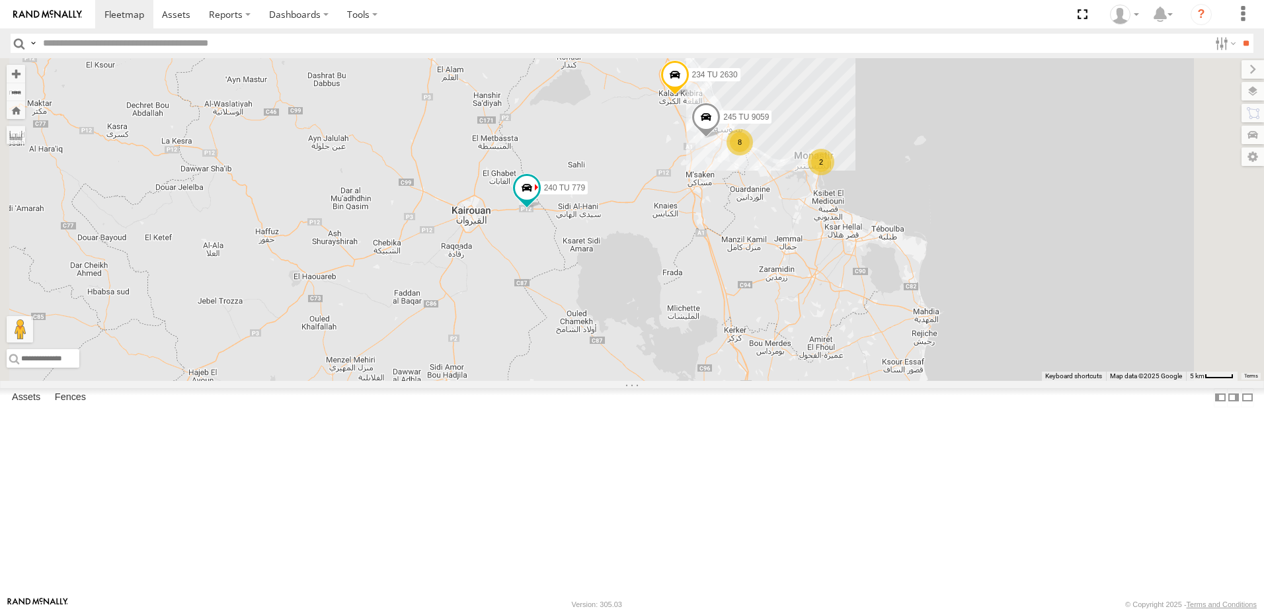
drag, startPoint x: 630, startPoint y: 359, endPoint x: 676, endPoint y: 362, distance: 46.4
click at [676, 362] on div "241 TU 2027 246 TU 8284 245 TU 9066 240 TU 779 241 TU 2031 234 TU 2630 245 TU 9…" at bounding box center [632, 219] width 1264 height 323
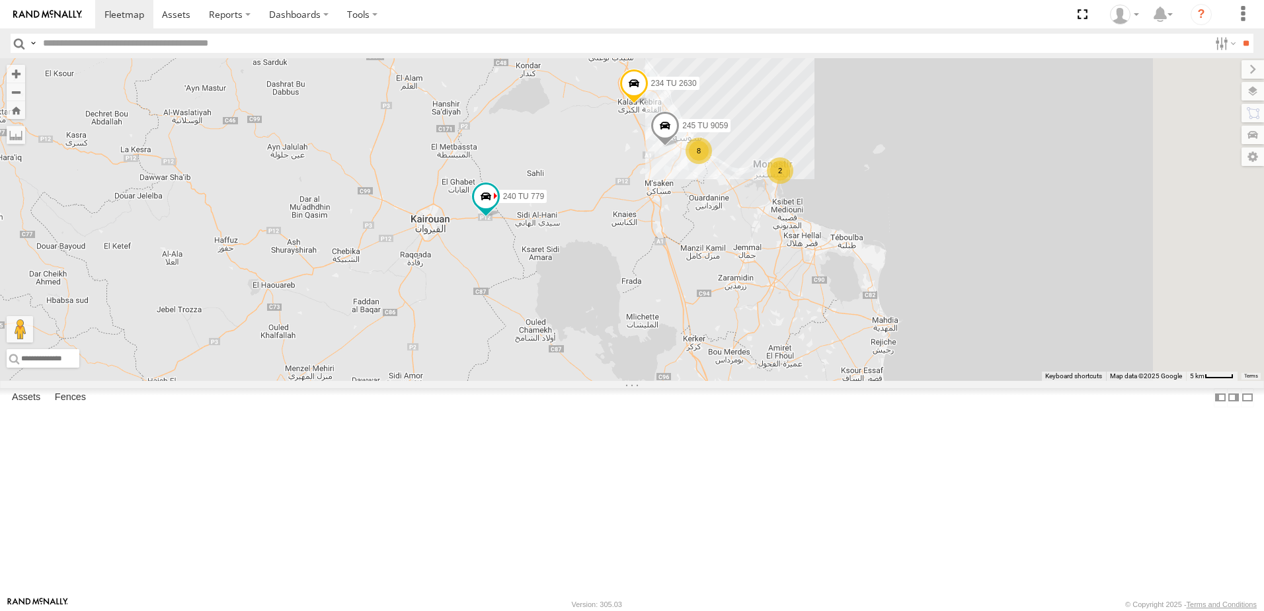
drag, startPoint x: 687, startPoint y: 364, endPoint x: 677, endPoint y: 367, distance: 10.7
click at [677, 367] on div "241 TU 2027 246 TU 8284 245 TU 9066 240 TU 779 241 TU 2031 234 TU 2630 245 TU 9…" at bounding box center [632, 219] width 1264 height 323
click at [706, 321] on div "241 TU 2027 246 TU 8284 245 TU 9066 240 TU 779 241 TU 2031 234 TU 2630 245 TU 9…" at bounding box center [632, 219] width 1264 height 323
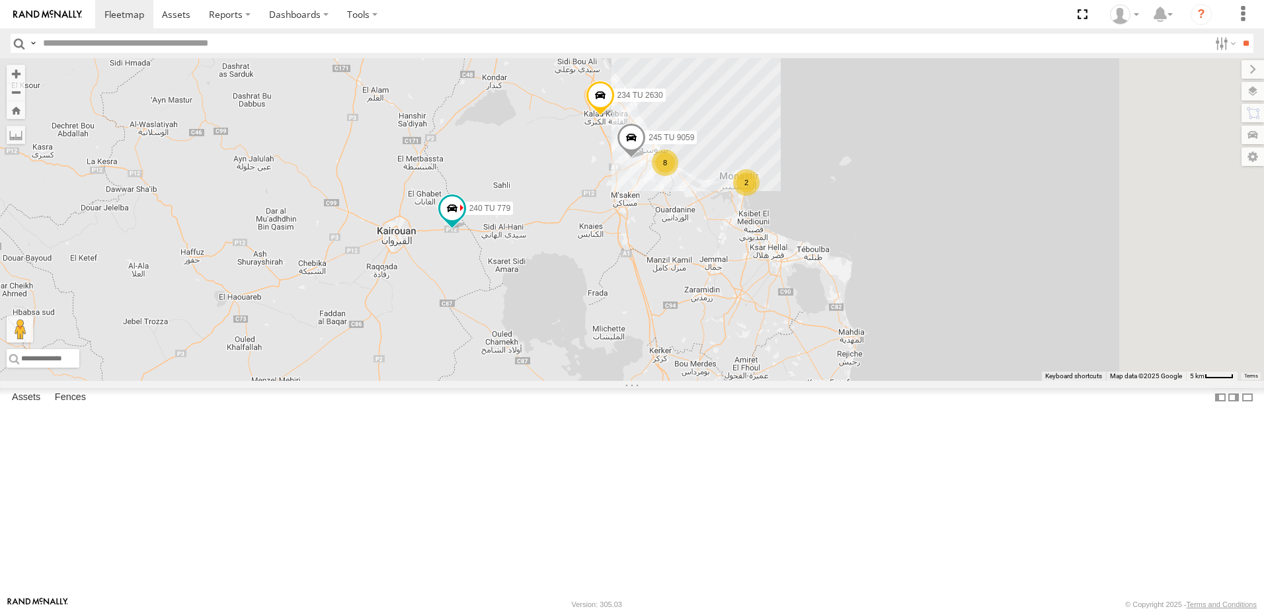
drag, startPoint x: 723, startPoint y: 325, endPoint x: 690, endPoint y: 335, distance: 34.7
click at [690, 335] on div "241 TU 2027 246 TU 8284 245 TU 9066 240 TU 779 241 TU 2031 234 TU 2630 245 TU 9…" at bounding box center [632, 219] width 1264 height 323
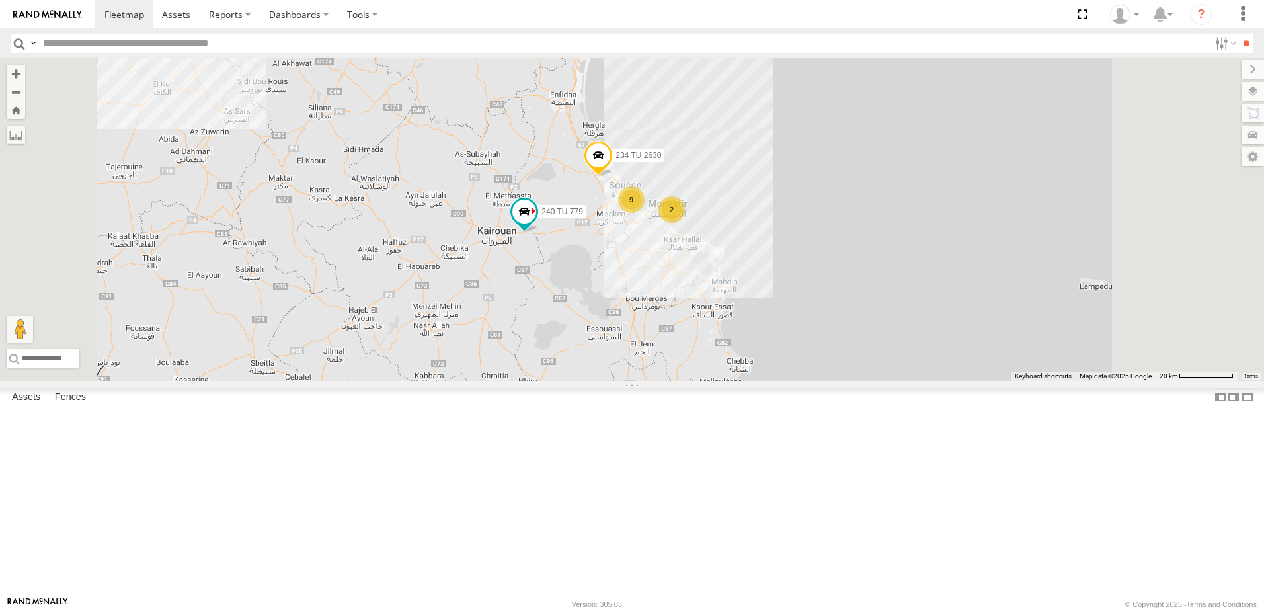
drag, startPoint x: 647, startPoint y: 336, endPoint x: 660, endPoint y: 334, distance: 12.7
click at [660, 334] on div "241 TU 2027 246 TU 8284 245 TU 9066 240 TU 779 241 TU 2031 234 TU 2630 241 TU 2…" at bounding box center [632, 219] width 1264 height 323
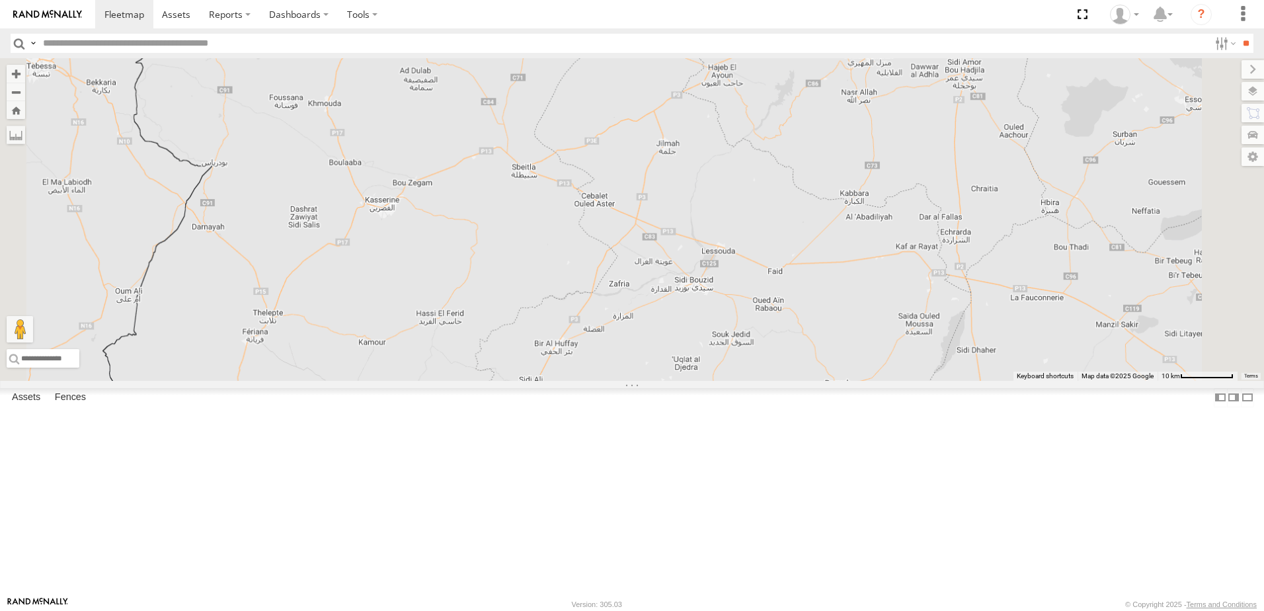
drag, startPoint x: 912, startPoint y: 247, endPoint x: 831, endPoint y: 351, distance: 131.9
click at [831, 351] on div "246 TU 8284" at bounding box center [632, 219] width 1264 height 323
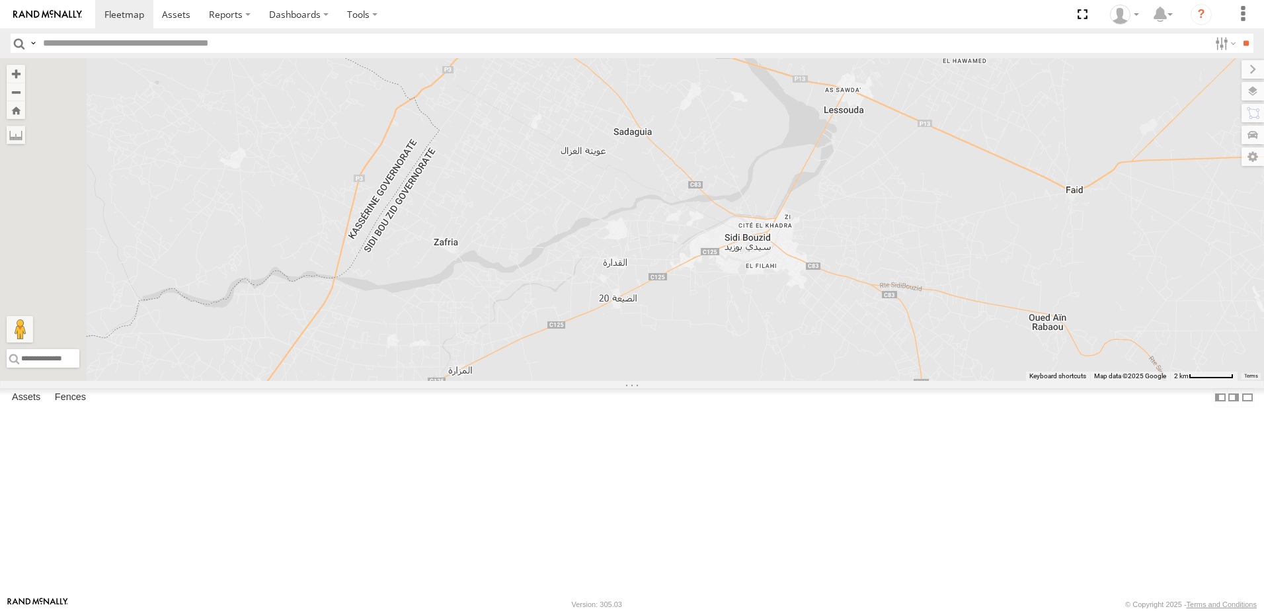
drag, startPoint x: 870, startPoint y: 459, endPoint x: 926, endPoint y: 315, distance: 154.6
click at [937, 311] on div "246 TU 8284" at bounding box center [632, 219] width 1264 height 323
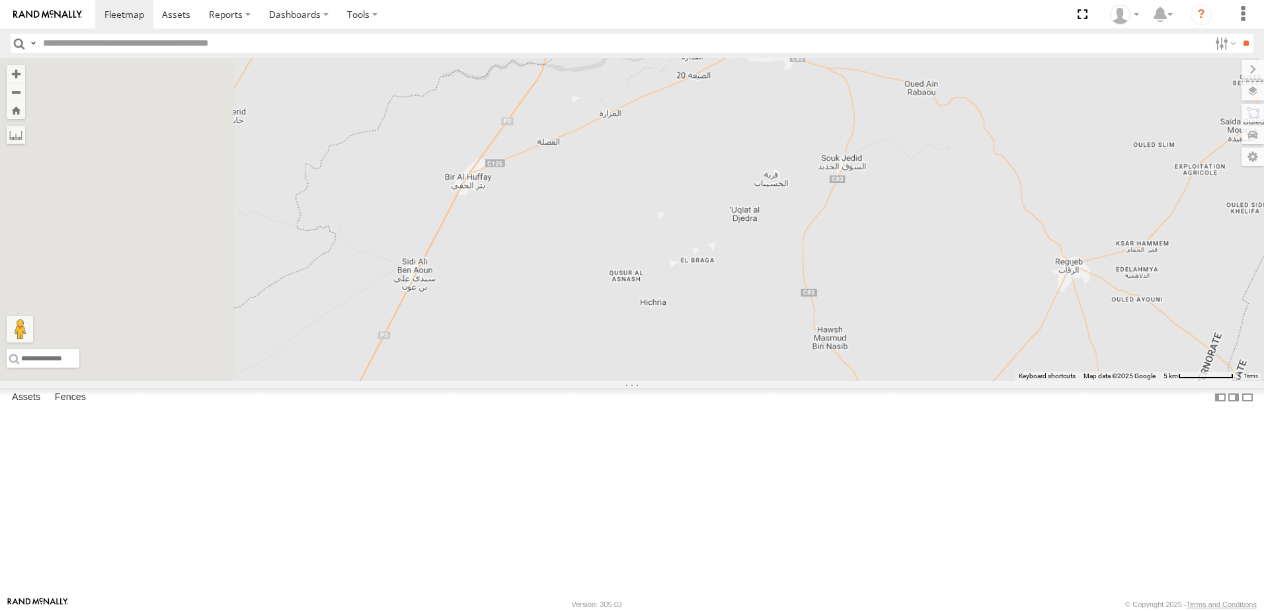
drag, startPoint x: 648, startPoint y: 360, endPoint x: 735, endPoint y: 265, distance: 128.7
click at [735, 266] on div "246 TU 8284" at bounding box center [632, 219] width 1264 height 323
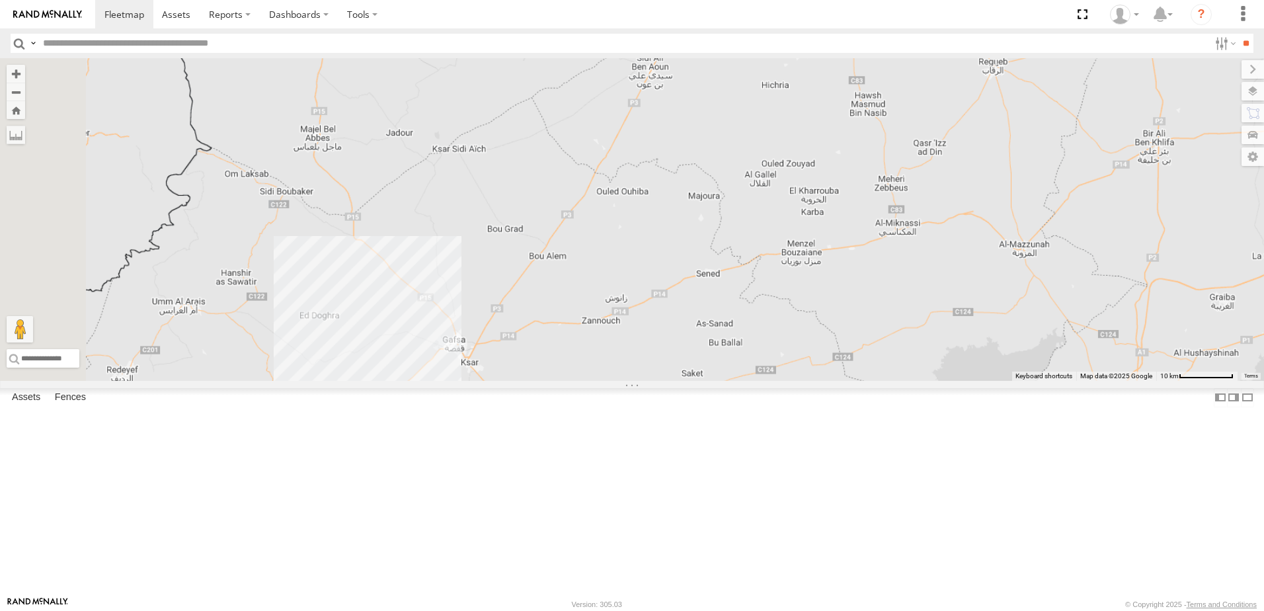
drag, startPoint x: 534, startPoint y: 528, endPoint x: 728, endPoint y: 347, distance: 265.6
click at [728, 347] on div "246 TU 8284" at bounding box center [632, 219] width 1264 height 323
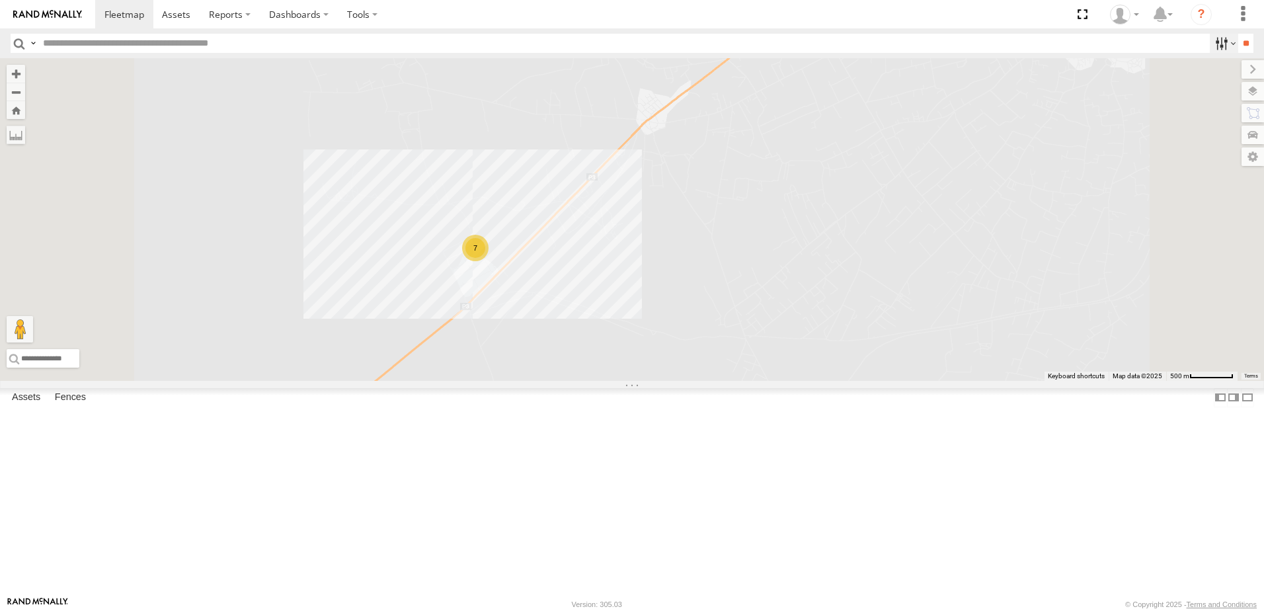
click at [1216, 50] on label at bounding box center [1223, 43] width 28 height 19
click at [0, 0] on span "Souse Branch" at bounding box center [0, 0] width 0 height 0
click at [1238, 41] on input "**" at bounding box center [1245, 43] width 15 height 19
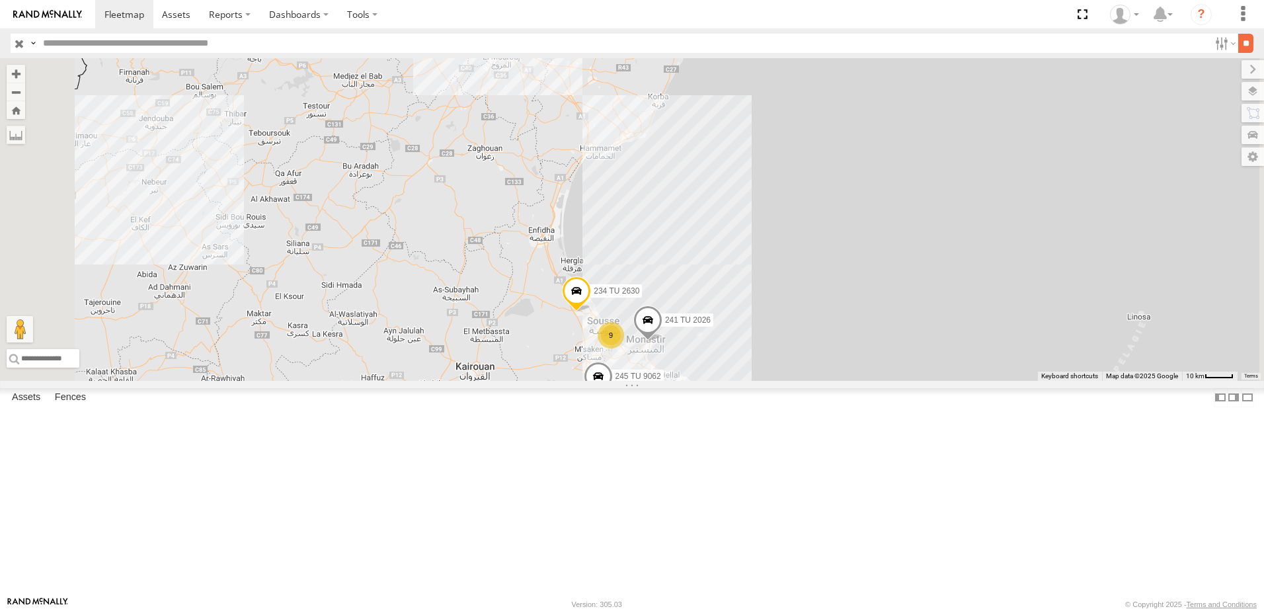
click at [1243, 48] on input "**" at bounding box center [1245, 43] width 15 height 19
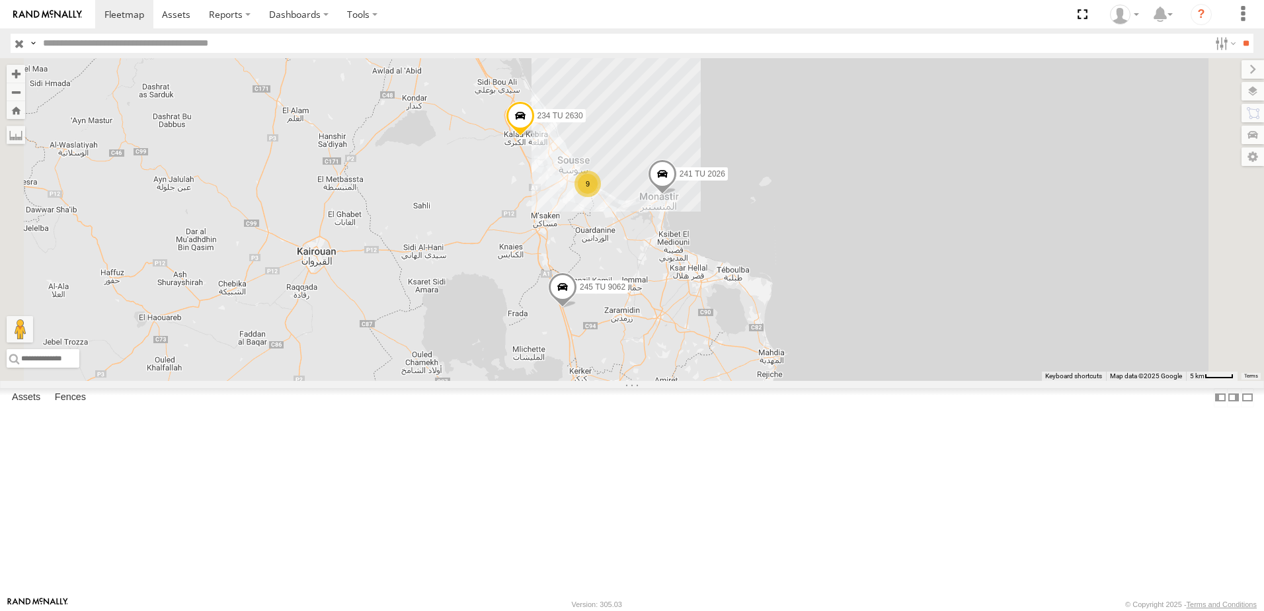
drag, startPoint x: 818, startPoint y: 452, endPoint x: 789, endPoint y: 376, distance: 81.1
click at [790, 377] on div "241 TU 2030 234 TU 2630 241 TU 2026 245 TU 9062 9" at bounding box center [632, 219] width 1264 height 323
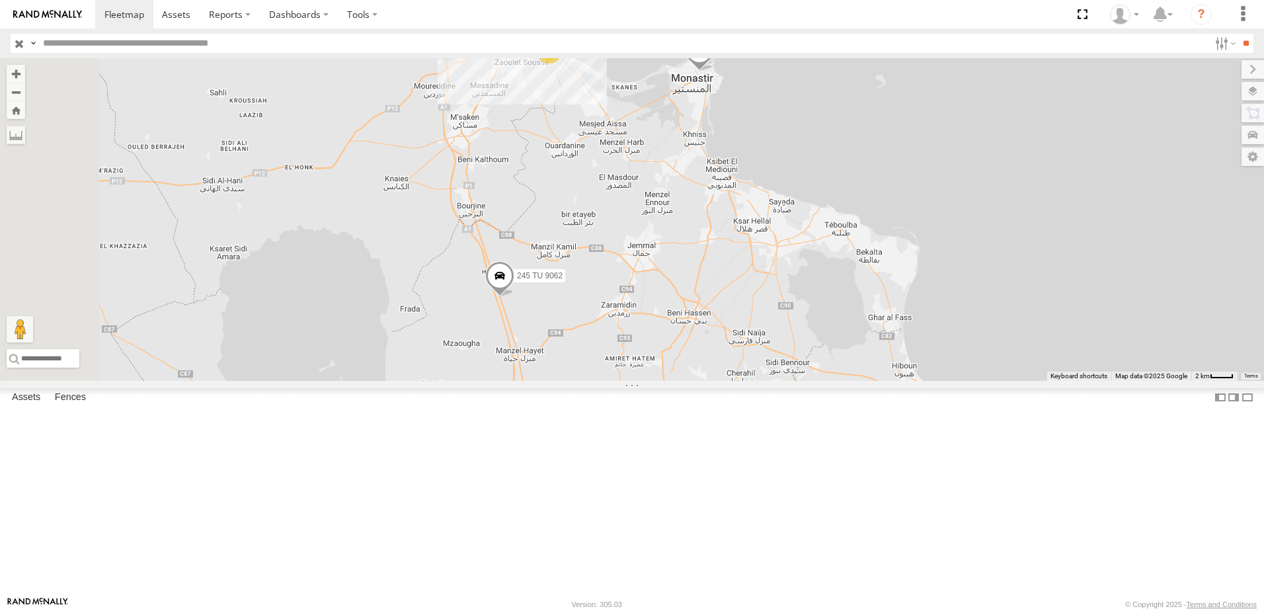
drag, startPoint x: 701, startPoint y: 400, endPoint x: 773, endPoint y: 474, distance: 102.8
click at [773, 381] on div "241 TU 2030 234 TU 2630 241 TU 2026 245 TU 9062 8 245 TU 9059" at bounding box center [632, 219] width 1264 height 323
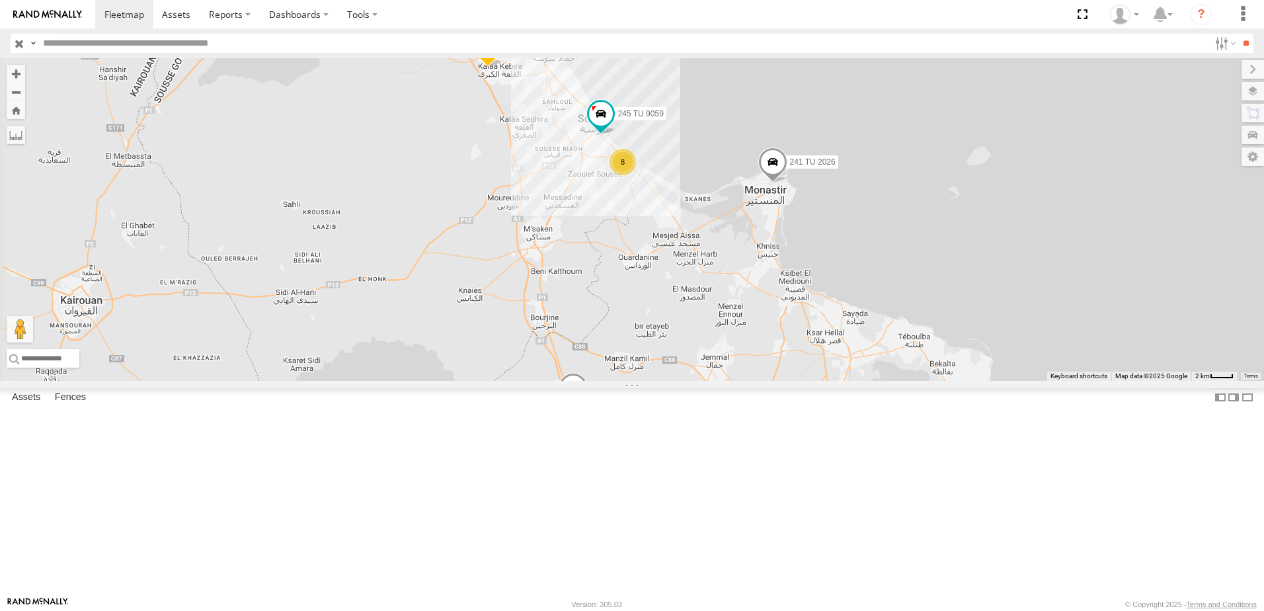
drag, startPoint x: 767, startPoint y: 333, endPoint x: 767, endPoint y: 377, distance: 43.6
click at [767, 376] on div "241 TU 2030 234 TU 2630 241 TU 2026 245 TU 9062 8 245 TU 9059" at bounding box center [632, 219] width 1264 height 323
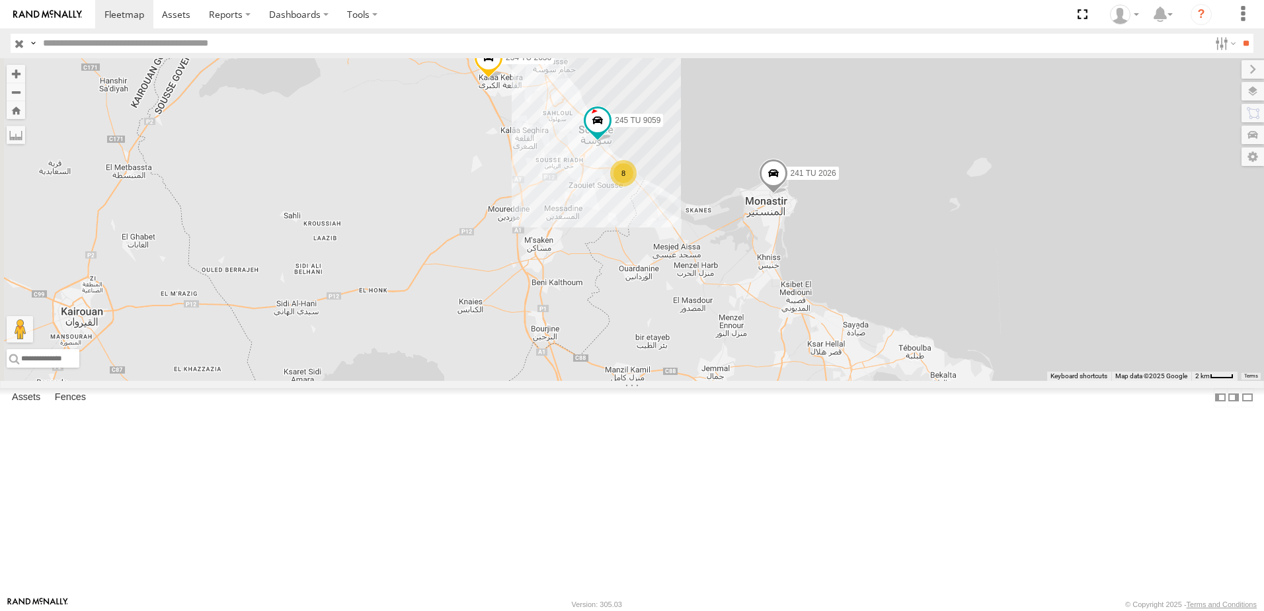
click at [0, 0] on div at bounding box center [0, 0] width 0 height 0
